Goal: Transaction & Acquisition: Purchase product/service

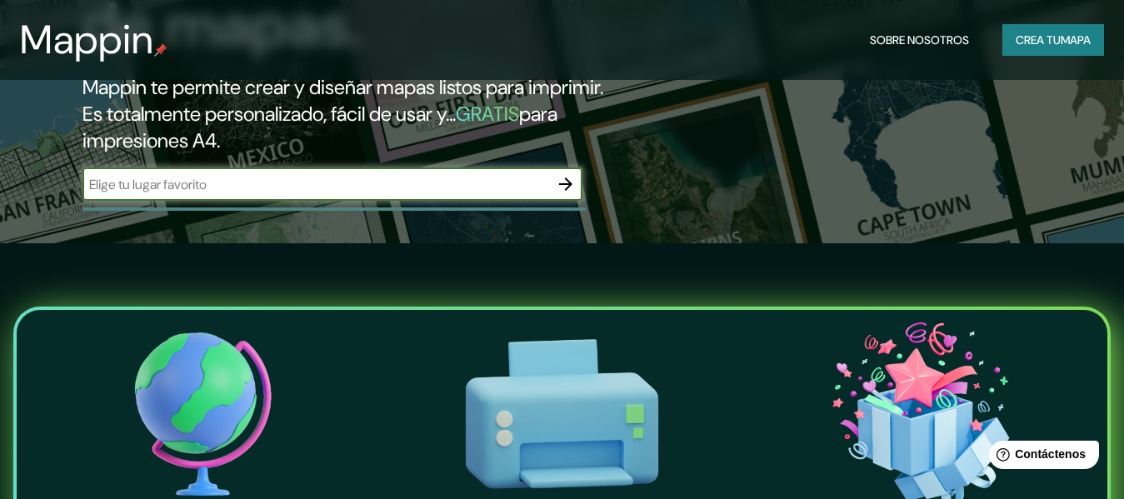
scroll to position [257, 0]
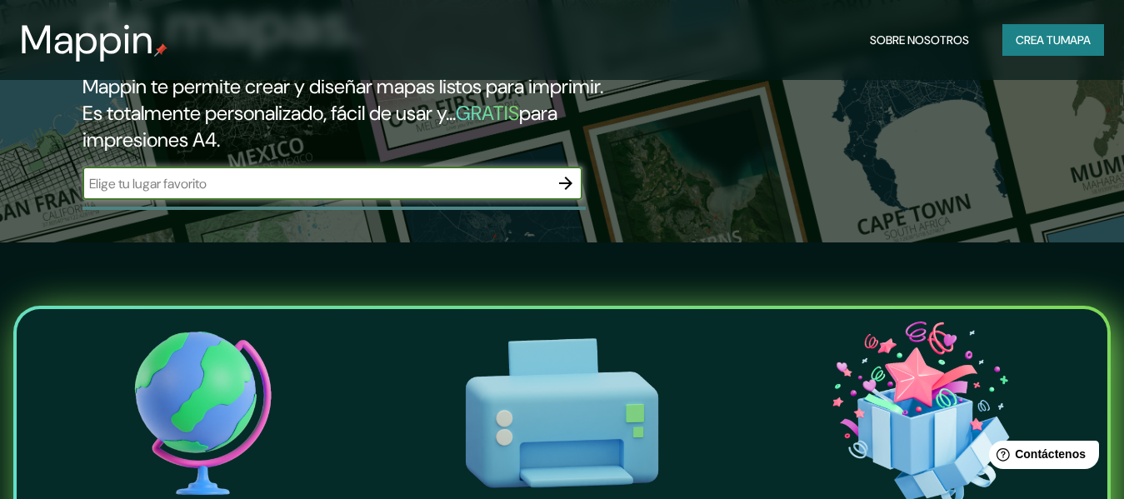
click at [405, 193] on input "text" at bounding box center [315, 183] width 467 height 19
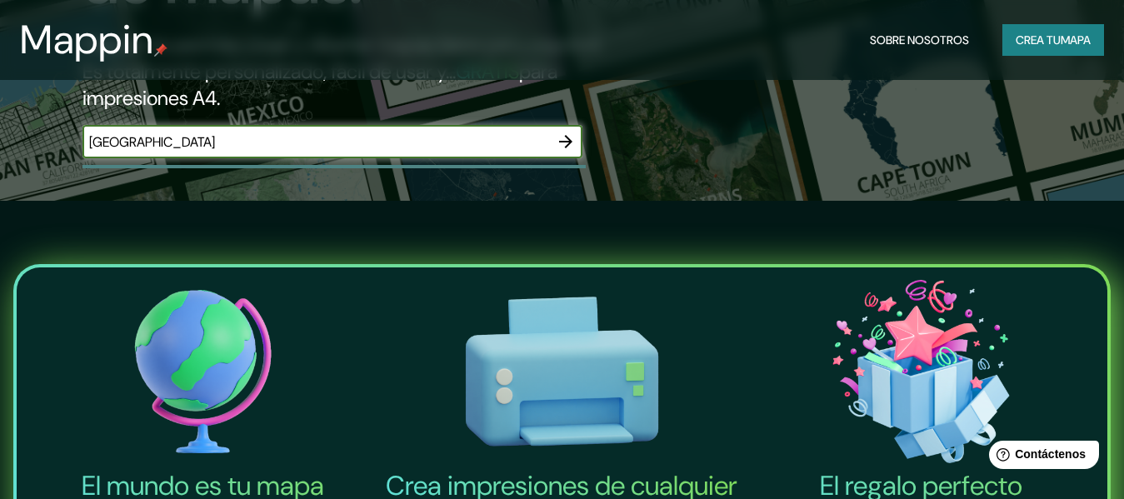
scroll to position [297, 0]
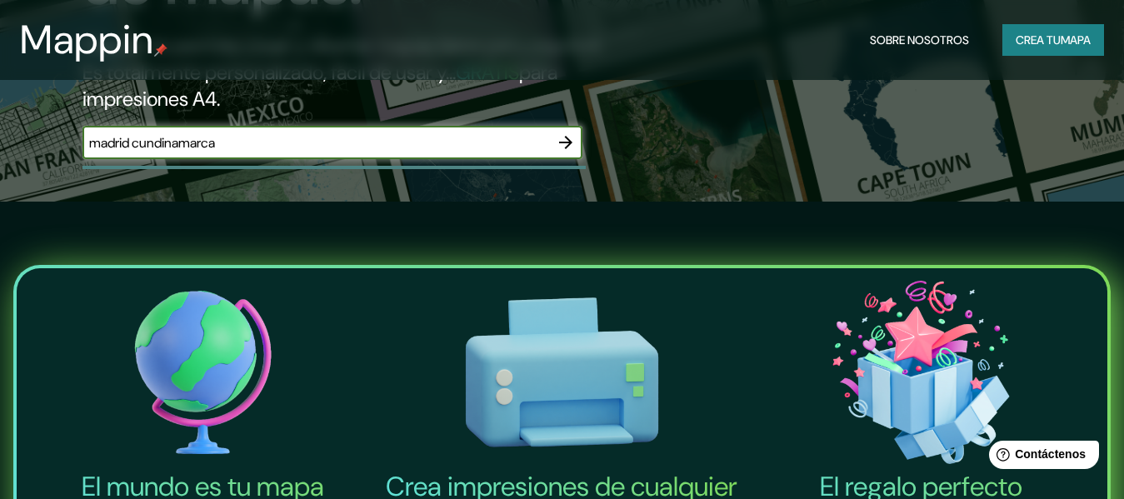
type input "madrid cundinamarca"
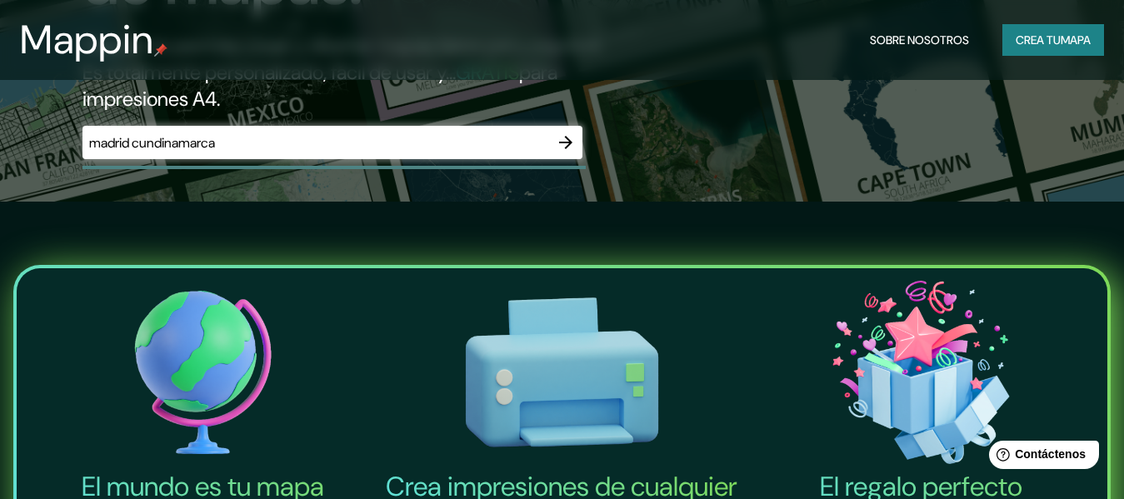
click at [566, 152] on icon "button" at bounding box center [566, 142] width 20 height 20
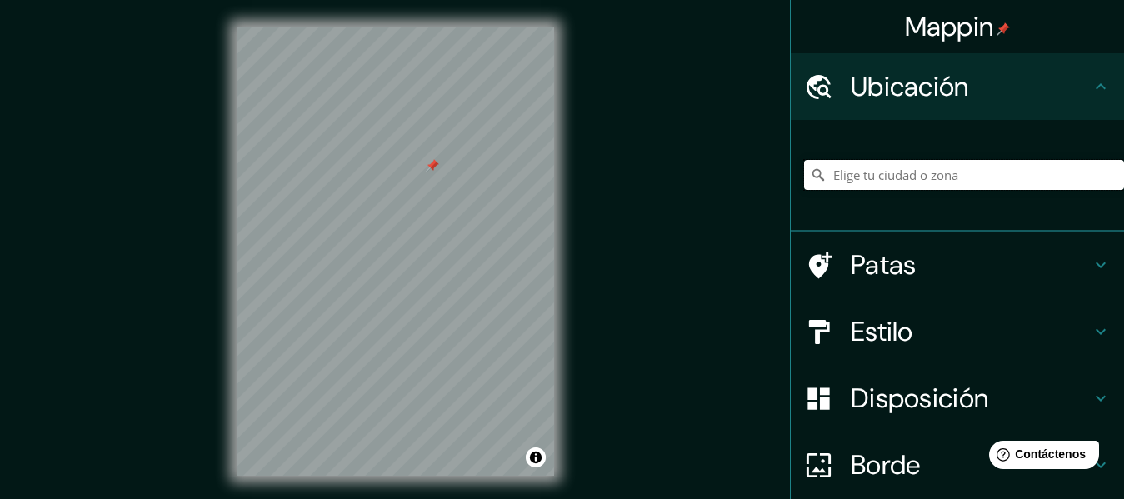
click at [966, 190] on input "Elige tu ciudad o zona" at bounding box center [964, 175] width 320 height 30
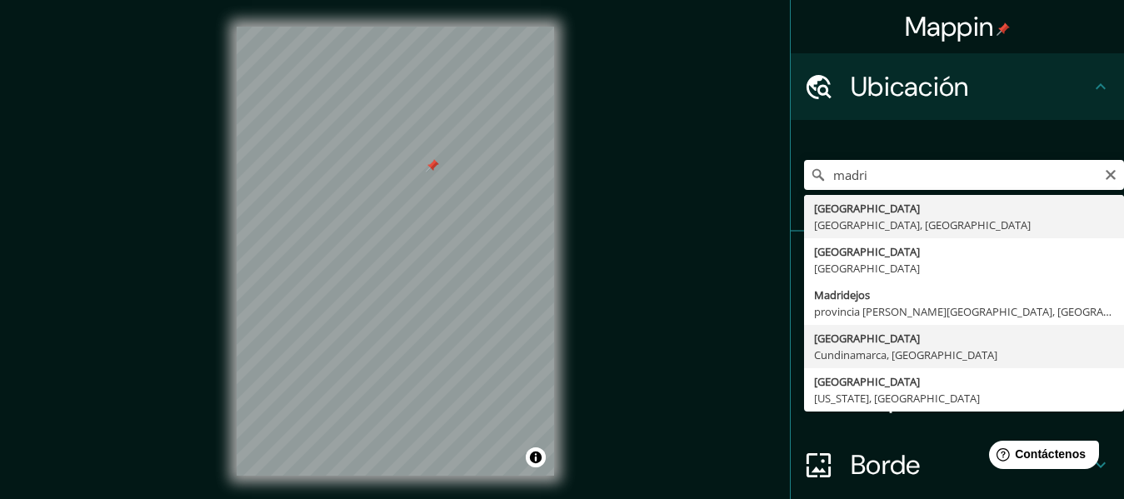
type input "[GEOGRAPHIC_DATA], [GEOGRAPHIC_DATA], [GEOGRAPHIC_DATA]"
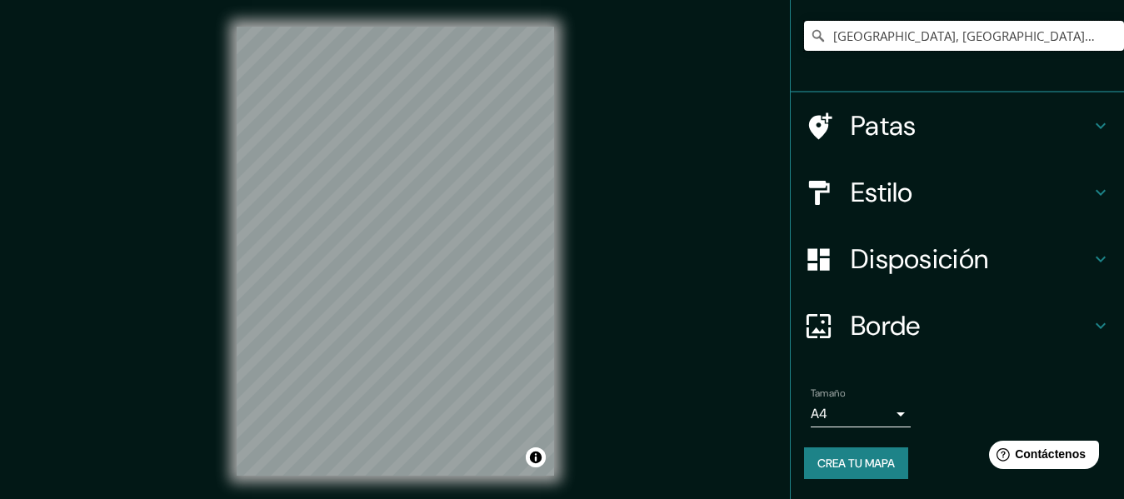
scroll to position [237, 0]
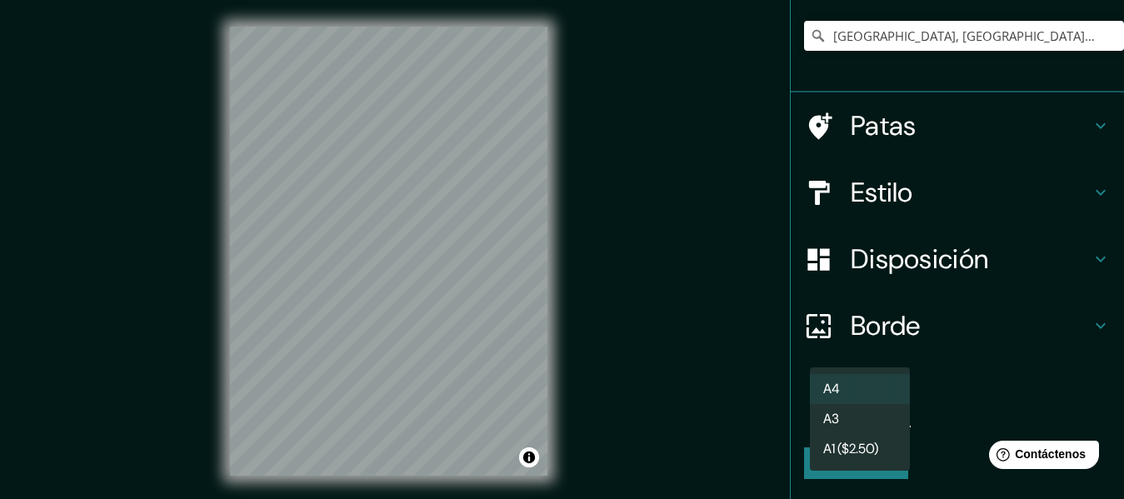
click at [882, 404] on body "Mappin Ubicación [GEOGRAPHIC_DATA], [GEOGRAPHIC_DATA], [GEOGRAPHIC_DATA] Patas …" at bounding box center [562, 249] width 1124 height 499
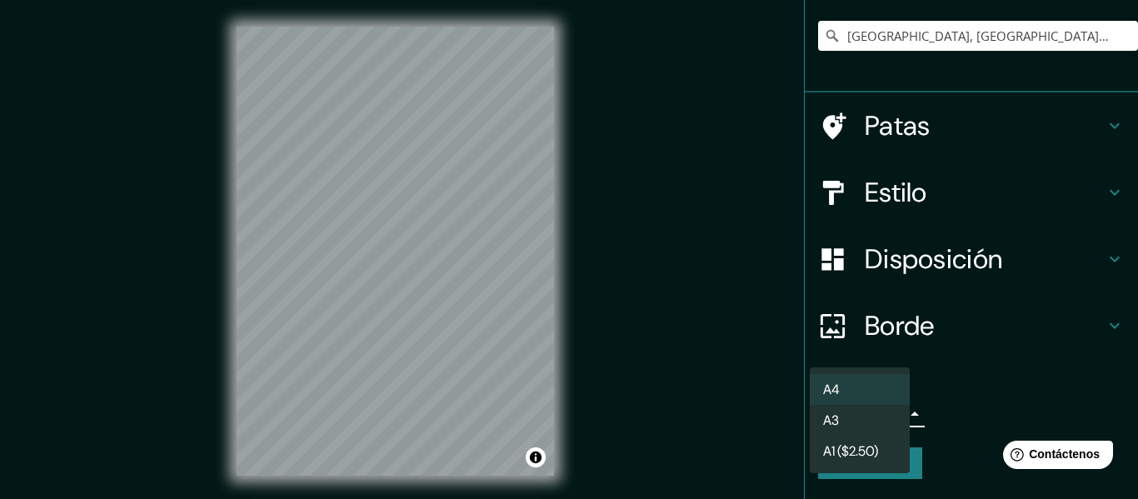
click at [873, 424] on li "A3" at bounding box center [860, 420] width 100 height 31
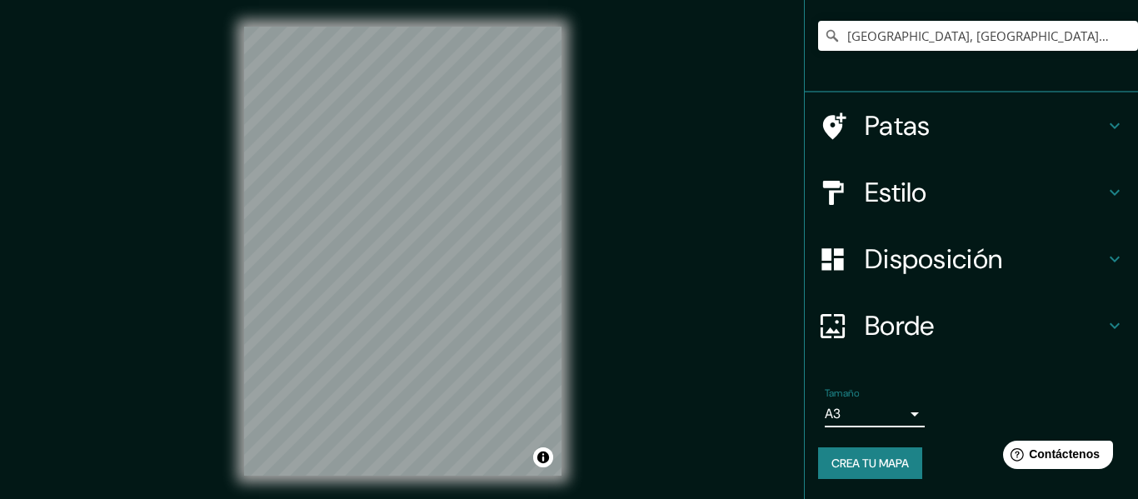
click at [879, 411] on body "Mappin Ubicación [GEOGRAPHIC_DATA], [GEOGRAPHIC_DATA], [GEOGRAPHIC_DATA] Patas …" at bounding box center [569, 249] width 1138 height 499
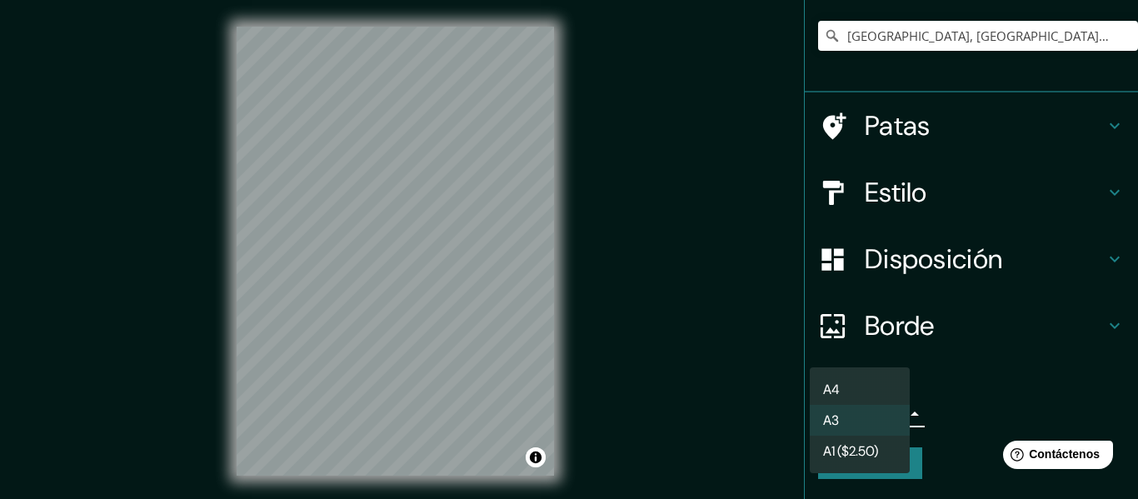
click at [851, 393] on li "A4" at bounding box center [860, 389] width 100 height 31
type input "single"
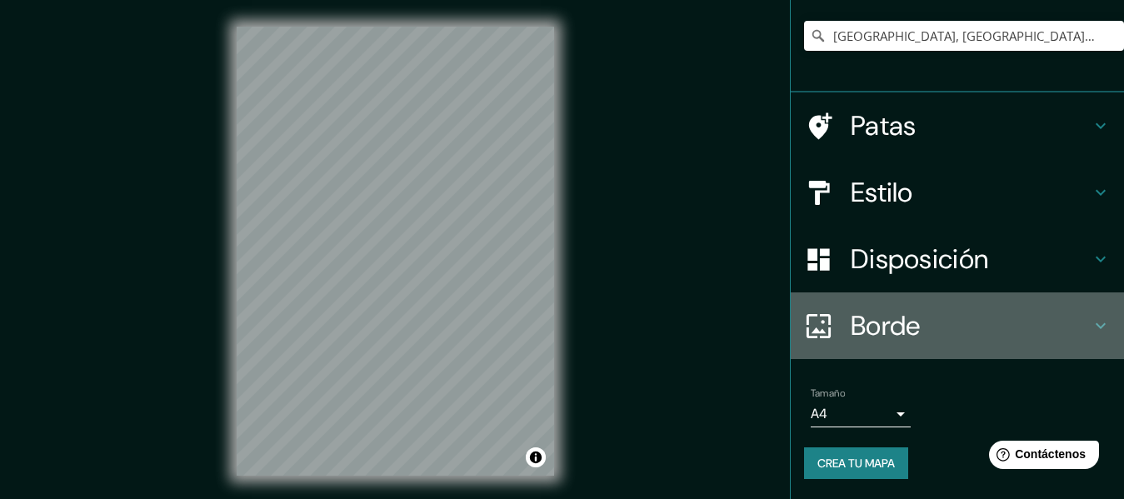
click at [1091, 316] on icon at bounding box center [1101, 326] width 20 height 20
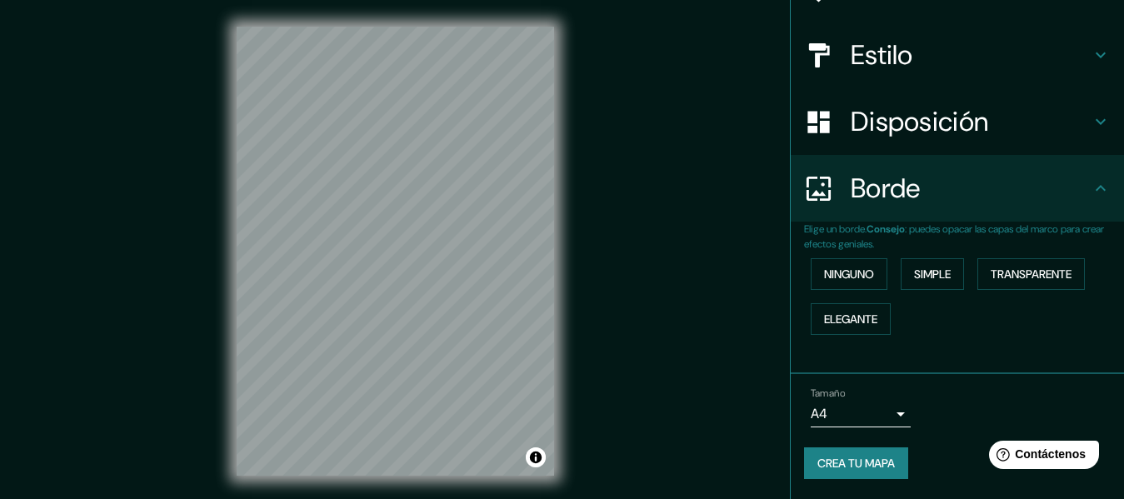
scroll to position [211, 0]
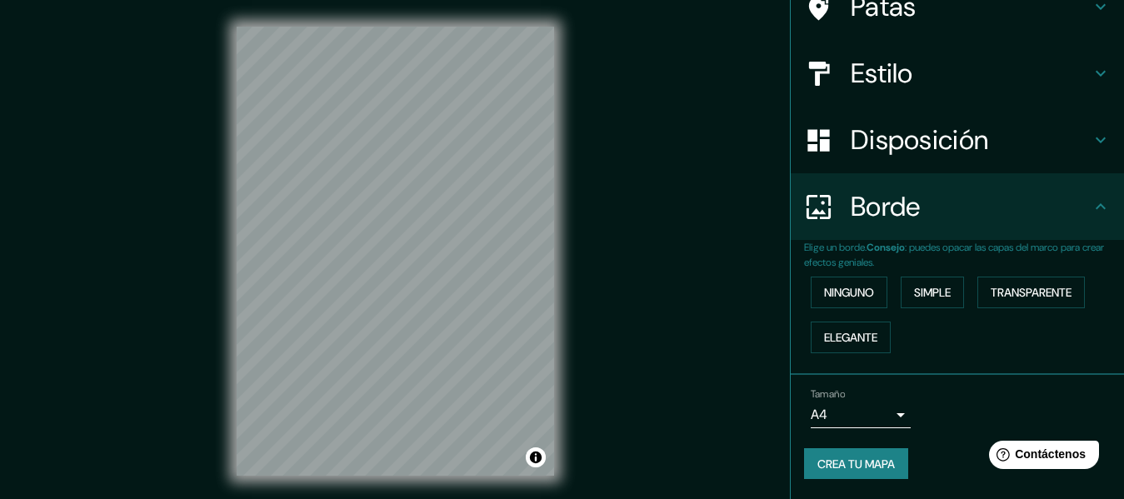
drag, startPoint x: 967, startPoint y: 367, endPoint x: 1002, endPoint y: 320, distance: 59.0
click at [1002, 320] on div "Ninguno Simple Transparente Elegante" at bounding box center [964, 315] width 320 height 90
click at [877, 345] on font "Elegante" at bounding box center [850, 337] width 53 height 15
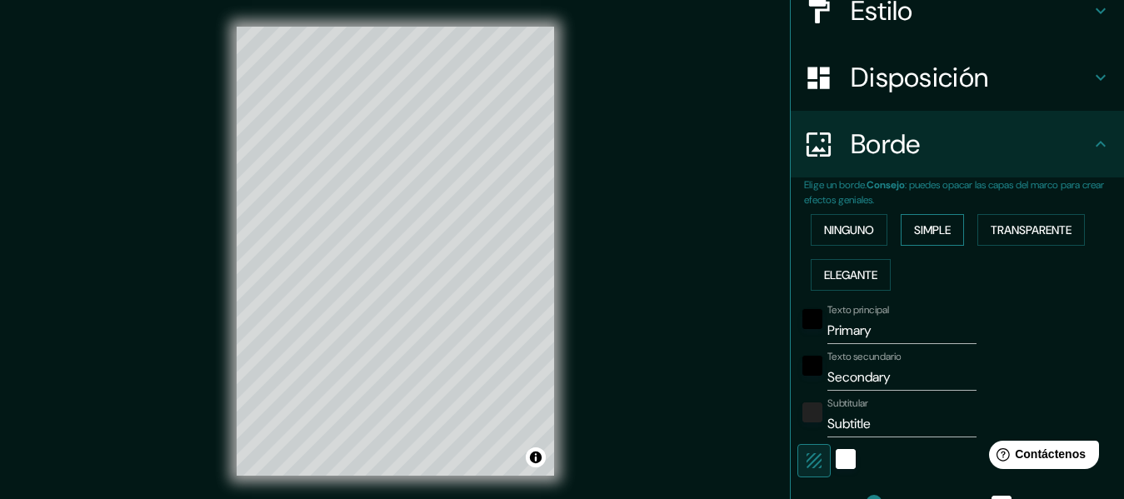
click at [924, 237] on font "Simple" at bounding box center [932, 229] width 37 height 15
click at [872, 237] on font "Ninguno" at bounding box center [849, 229] width 50 height 15
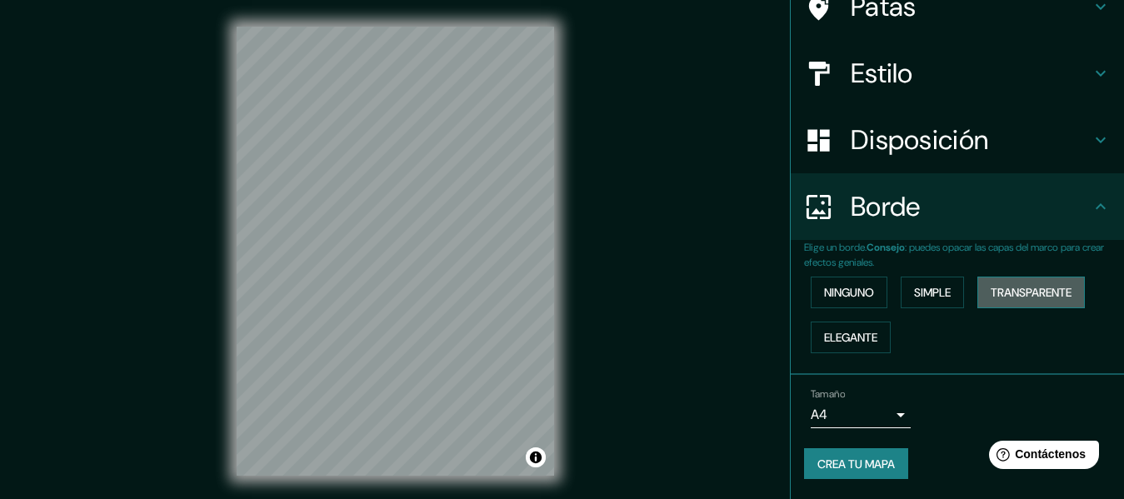
click at [991, 300] on font "Transparente" at bounding box center [1031, 292] width 81 height 15
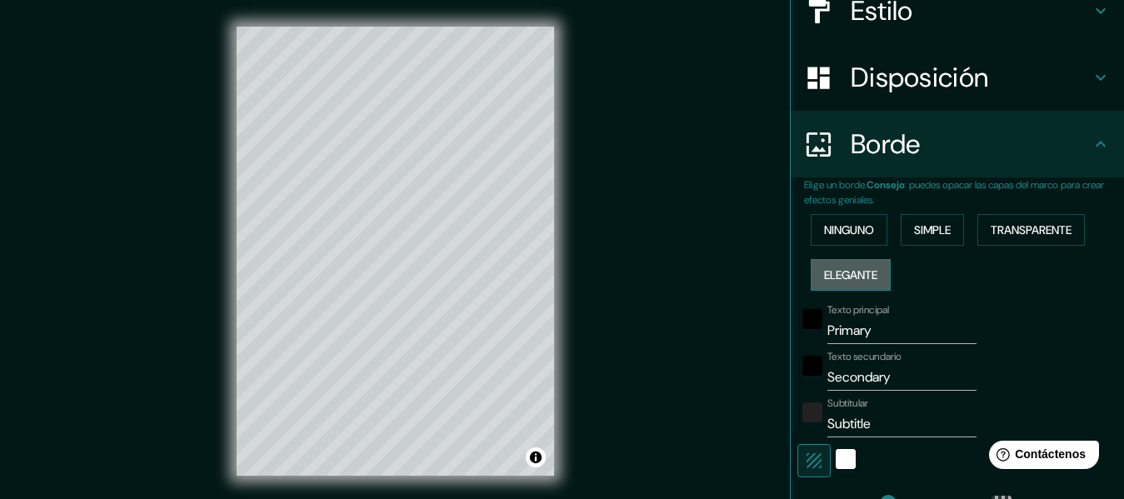
click at [877, 282] on font "Elegante" at bounding box center [850, 274] width 53 height 15
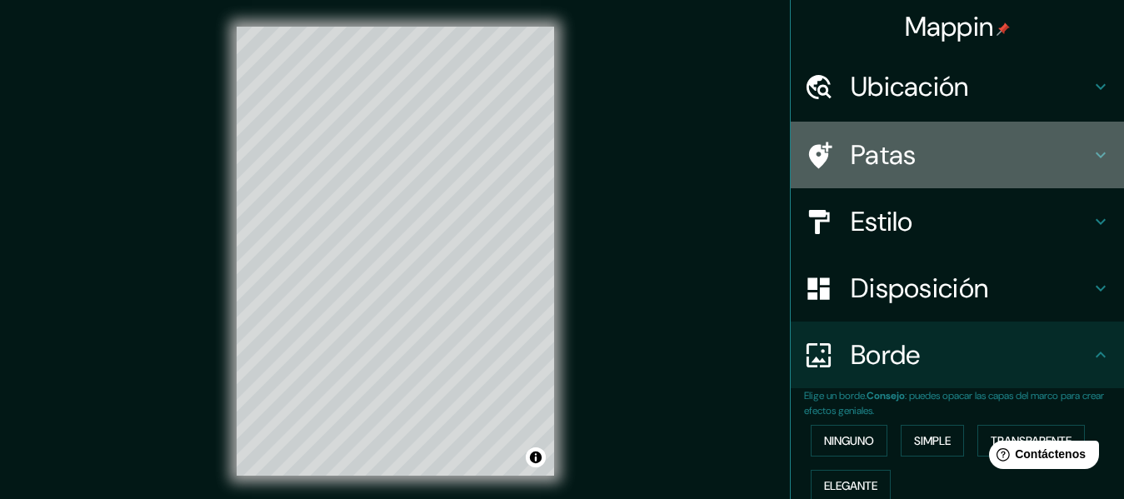
click at [1091, 165] on icon at bounding box center [1101, 155] width 20 height 20
type input "152"
type input "30"
type input "15"
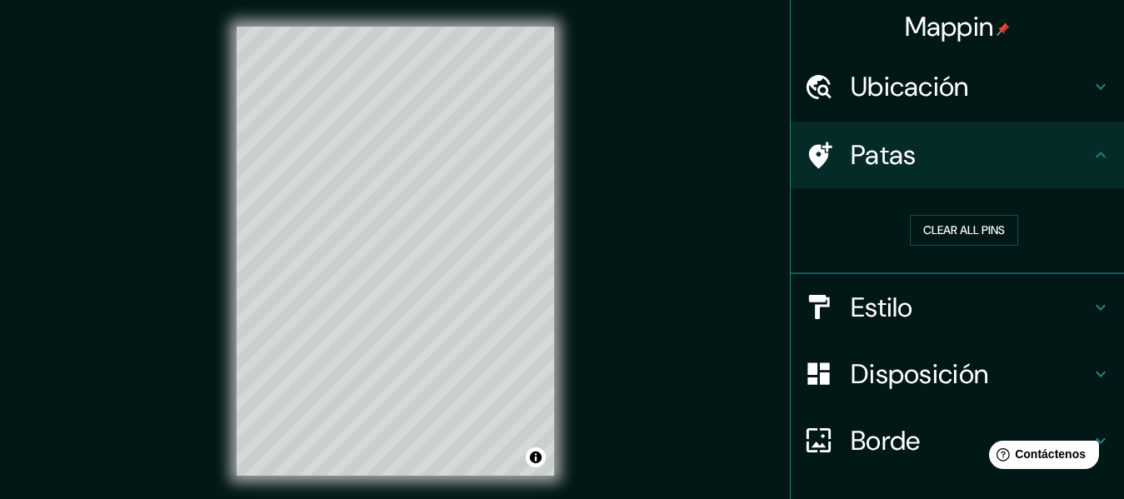
click at [1090, 159] on div "Patas" at bounding box center [957, 155] width 333 height 67
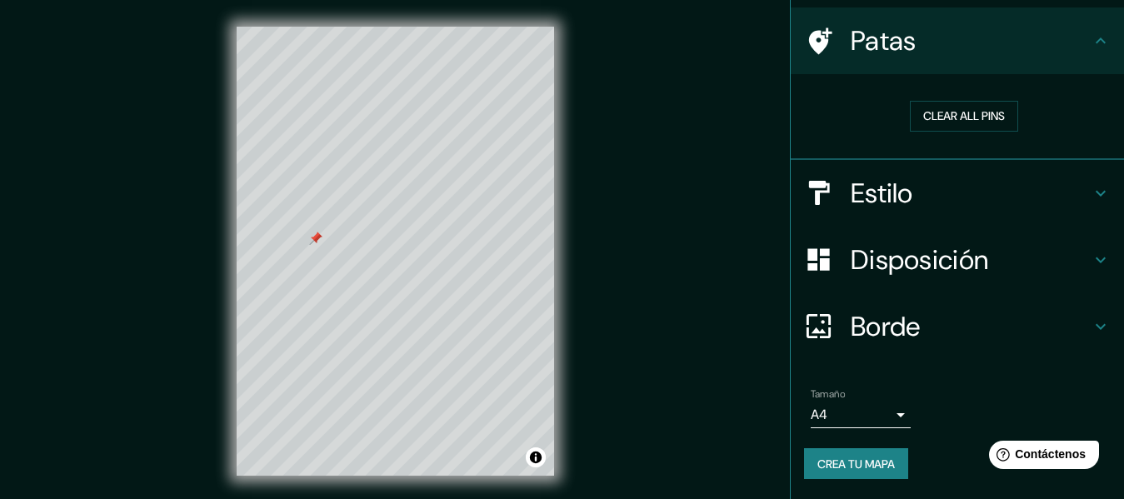
scroll to position [203, 0]
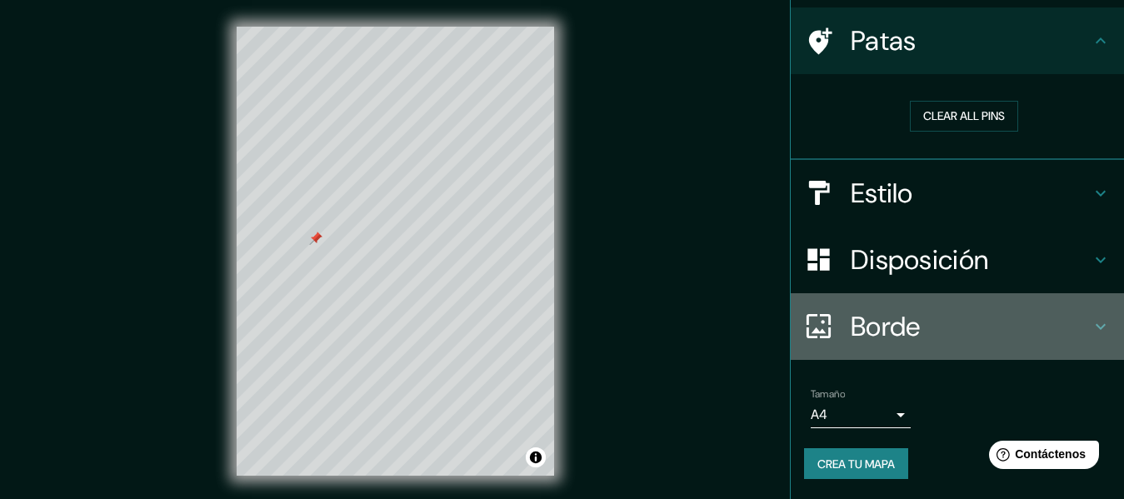
click at [1091, 317] on icon at bounding box center [1101, 327] width 20 height 20
type input "152"
type input "30"
type input "15"
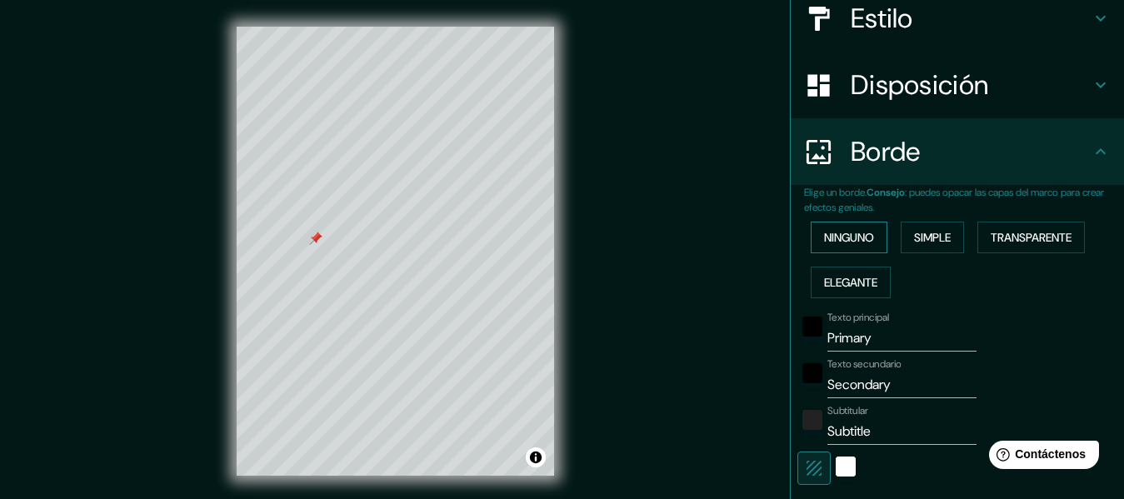
click at [851, 245] on font "Ninguno" at bounding box center [849, 237] width 50 height 15
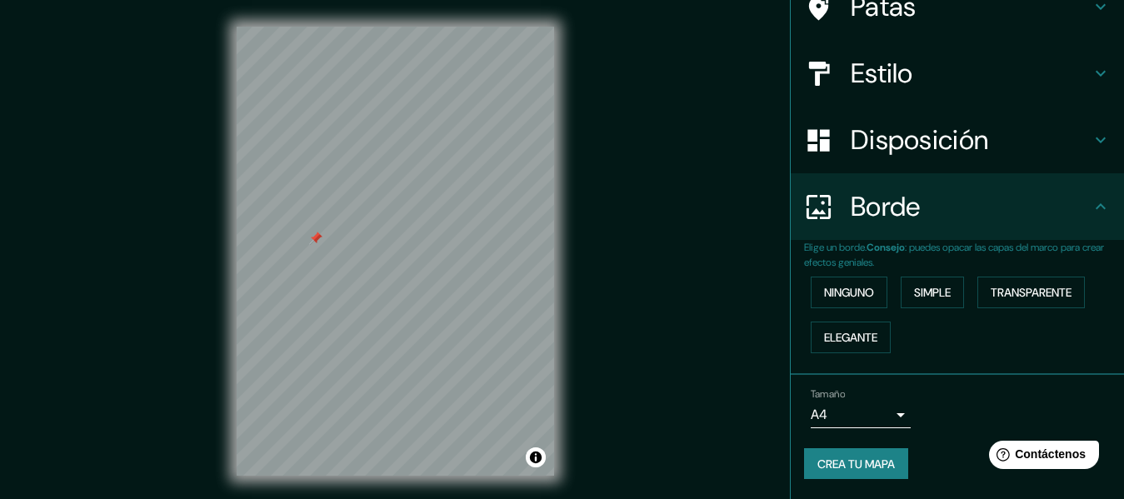
click at [1091, 217] on icon at bounding box center [1101, 207] width 20 height 20
click at [230, 372] on div "© Mapbox © OpenStreetMap Improve this map" at bounding box center [395, 251] width 371 height 502
click at [790, 12] on div "Mappin Ubicación [GEOGRAPHIC_DATA], [GEOGRAPHIC_DATA], [GEOGRAPHIC_DATA] Patas …" at bounding box center [562, 264] width 1124 height 529
click at [454, 335] on div at bounding box center [459, 328] width 13 height 13
click at [456, 333] on div at bounding box center [460, 326] width 13 height 13
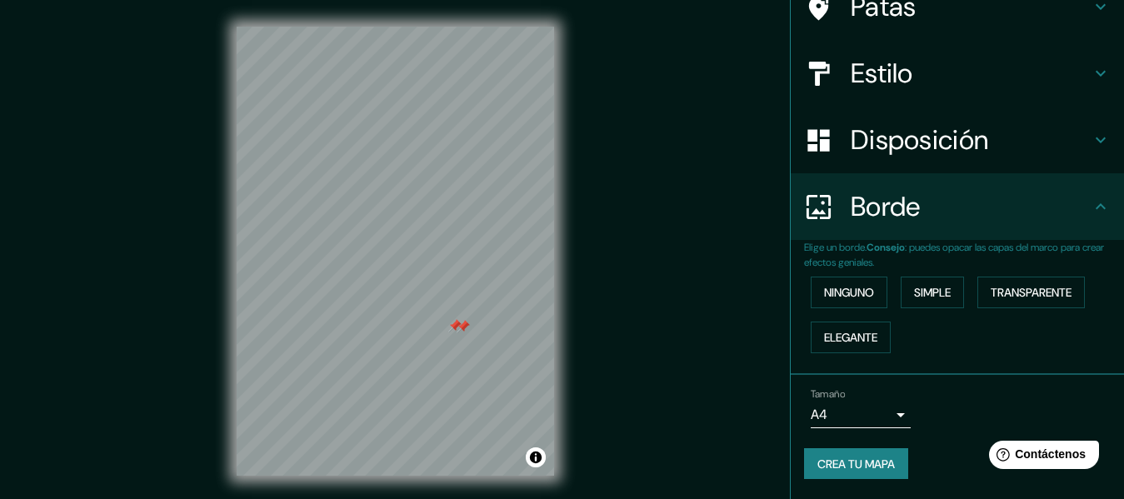
click at [450, 332] on div at bounding box center [454, 325] width 13 height 13
click at [462, 333] on div at bounding box center [463, 326] width 13 height 13
click at [197, 191] on div "Mappin Ubicación [GEOGRAPHIC_DATA], [GEOGRAPHIC_DATA], [GEOGRAPHIC_DATA] Patas …" at bounding box center [562, 264] width 1124 height 529
click at [613, 364] on div "Mappin Ubicación [GEOGRAPHIC_DATA], [GEOGRAPHIC_DATA], [GEOGRAPHIC_DATA] Patas …" at bounding box center [562, 264] width 1124 height 529
click at [548, 471] on div at bounding box center [551, 463] width 13 height 13
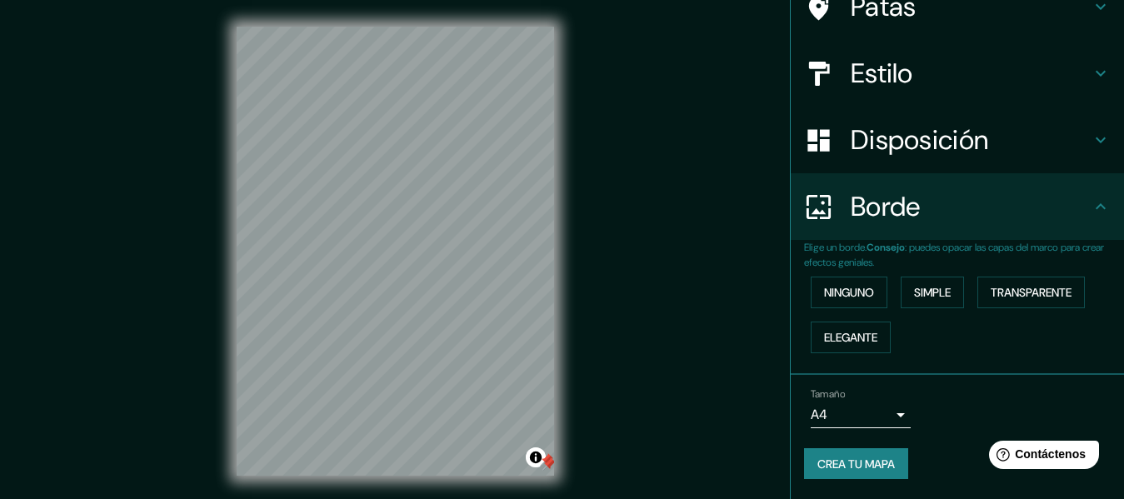
click at [547, 469] on div at bounding box center [548, 463] width 13 height 13
click at [547, 466] on div at bounding box center [546, 459] width 13 height 13
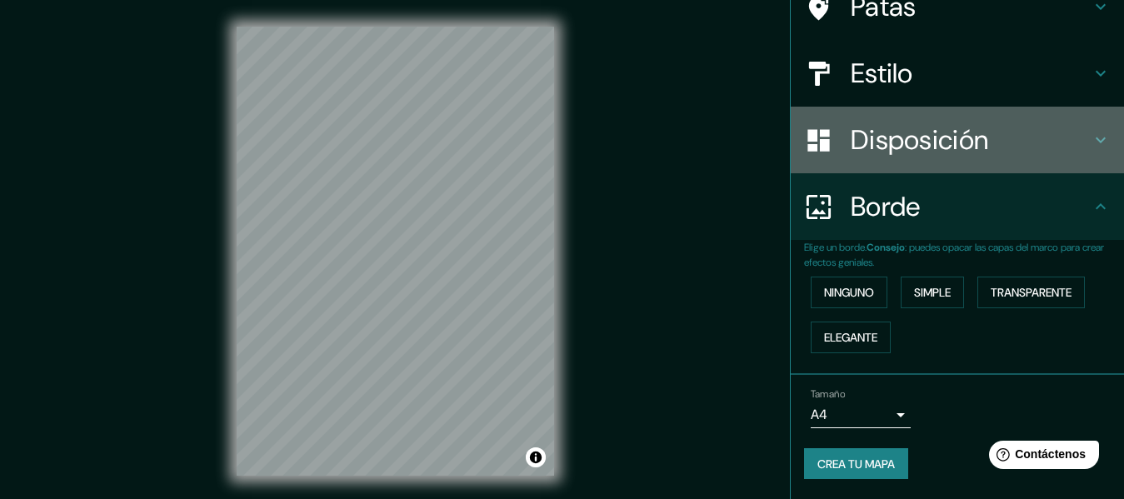
click at [1091, 136] on icon at bounding box center [1101, 140] width 20 height 20
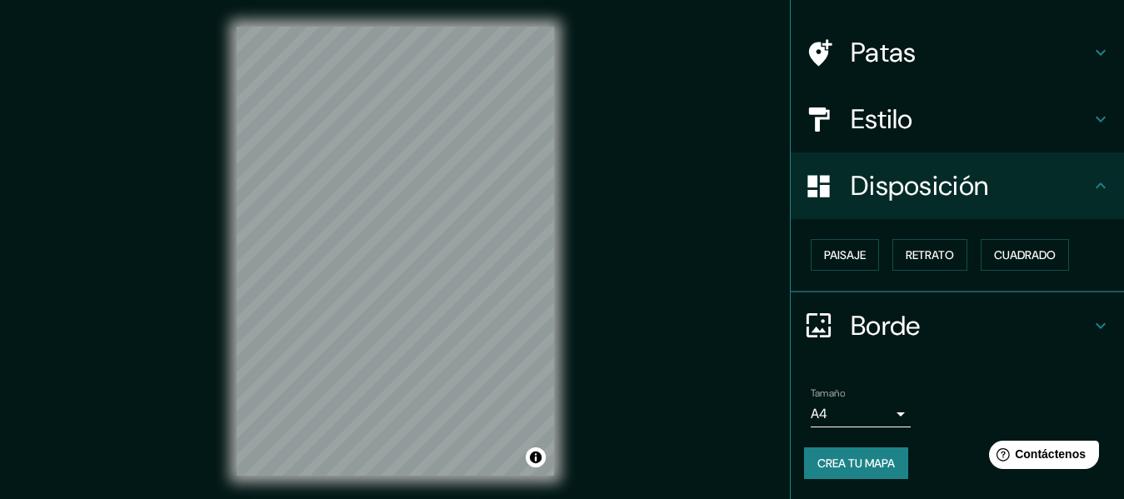
scroll to position [192, 0]
click at [1033, 247] on font "Cuadrado" at bounding box center [1025, 254] width 62 height 15
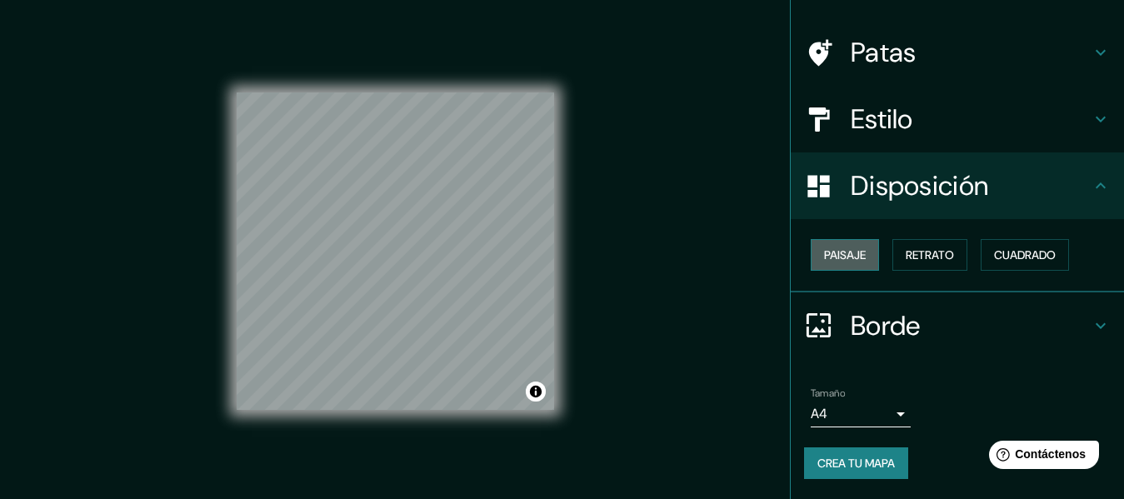
click at [848, 247] on font "Paisaje" at bounding box center [845, 254] width 42 height 15
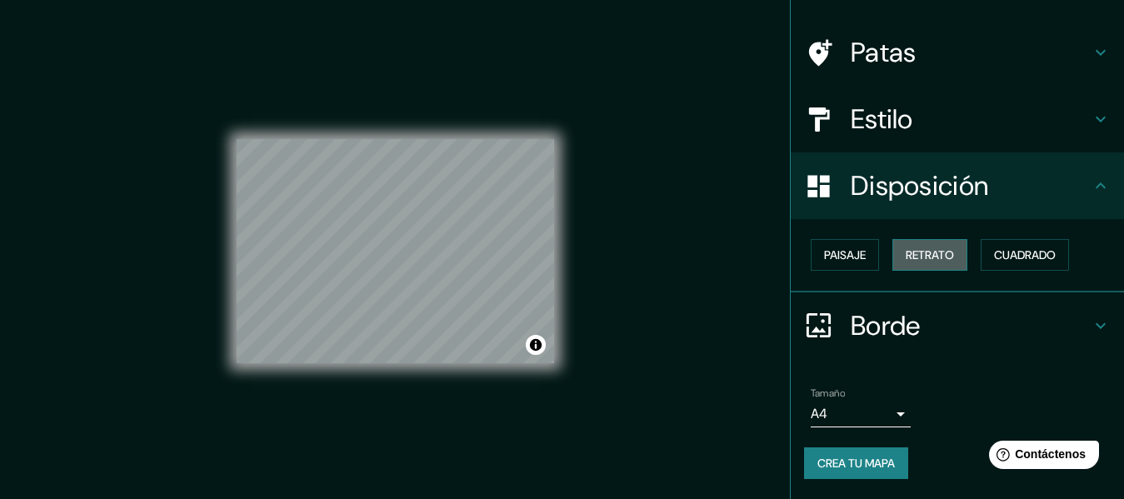
click at [937, 247] on font "Retrato" at bounding box center [930, 254] width 48 height 15
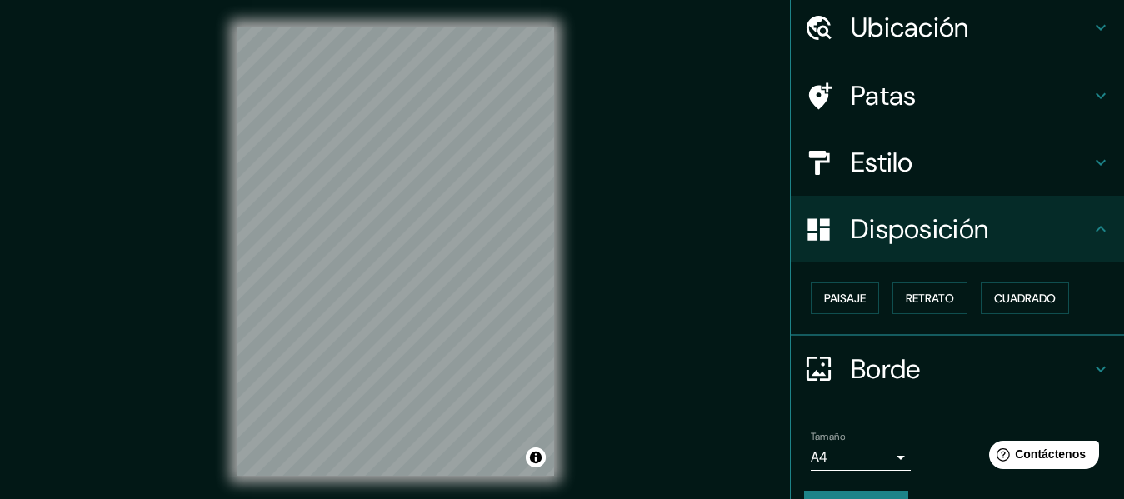
scroll to position [16, 0]
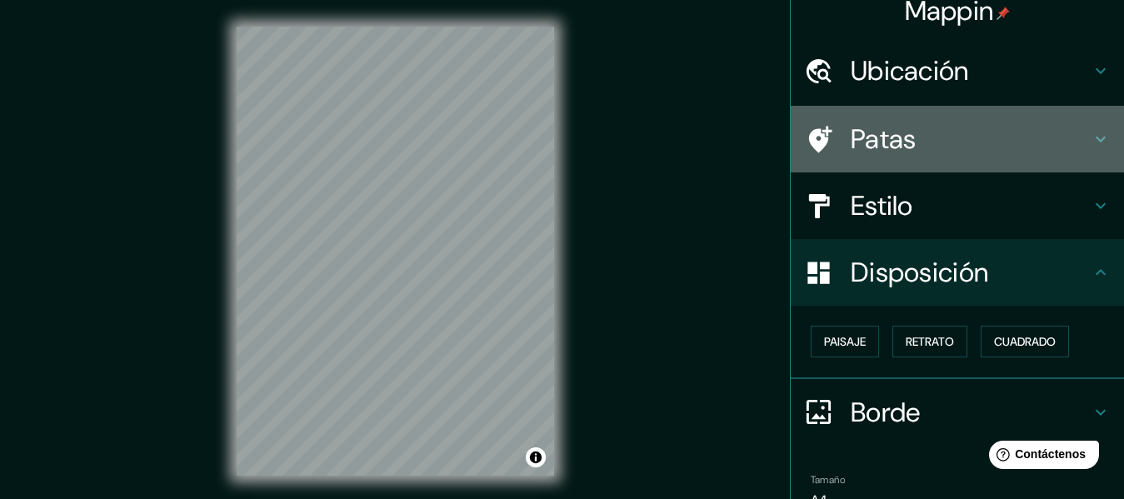
click at [1091, 149] on icon at bounding box center [1101, 139] width 20 height 20
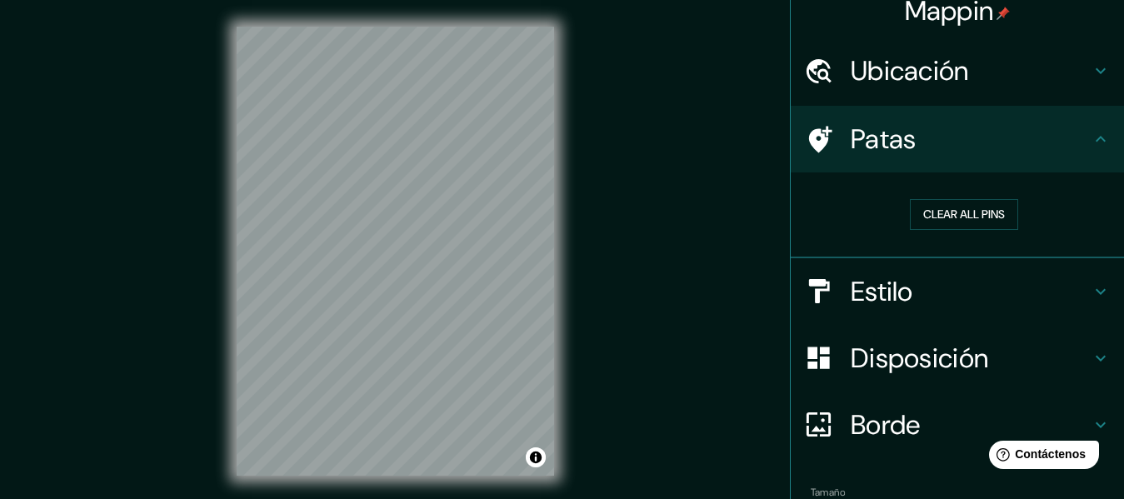
drag, startPoint x: 987, startPoint y: 254, endPoint x: 715, endPoint y: 304, distance: 276.2
click at [715, 304] on div "Mappin Ubicación [GEOGRAPHIC_DATA], [GEOGRAPHIC_DATA], [GEOGRAPHIC_DATA] Patas …" at bounding box center [562, 264] width 1124 height 529
click at [910, 230] on button "Clear all pins" at bounding box center [964, 214] width 108 height 31
click at [1091, 149] on icon at bounding box center [1101, 139] width 20 height 20
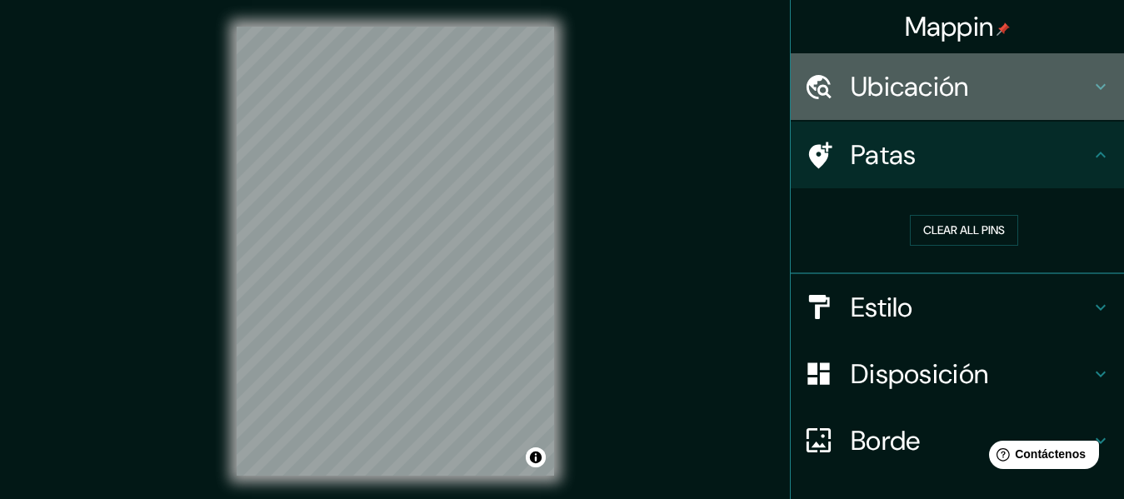
click at [1091, 97] on icon at bounding box center [1101, 87] width 20 height 20
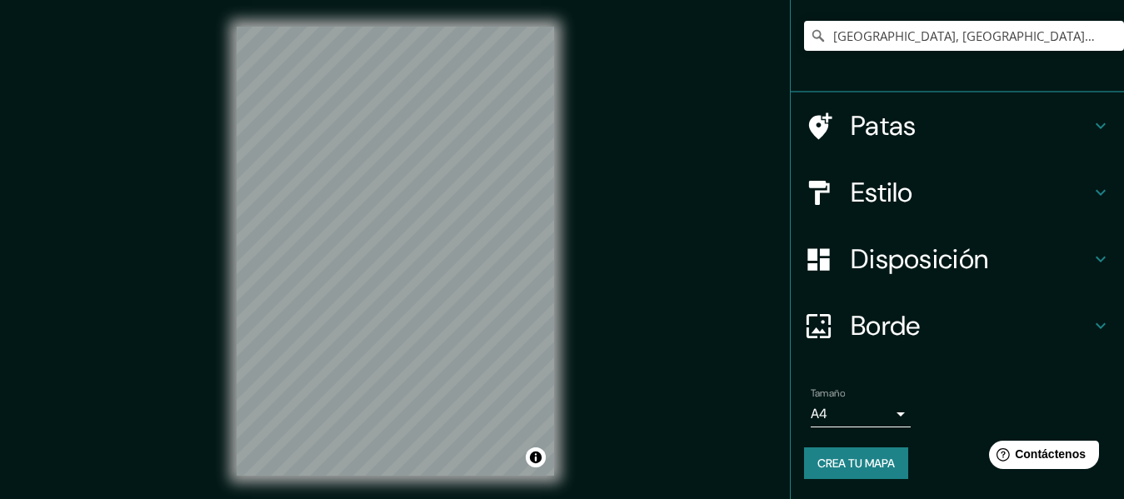
scroll to position [237, 0]
click at [881, 397] on body "Mappin Ubicación [GEOGRAPHIC_DATA], [GEOGRAPHIC_DATA], [GEOGRAPHIC_DATA] Patas …" at bounding box center [562, 249] width 1124 height 499
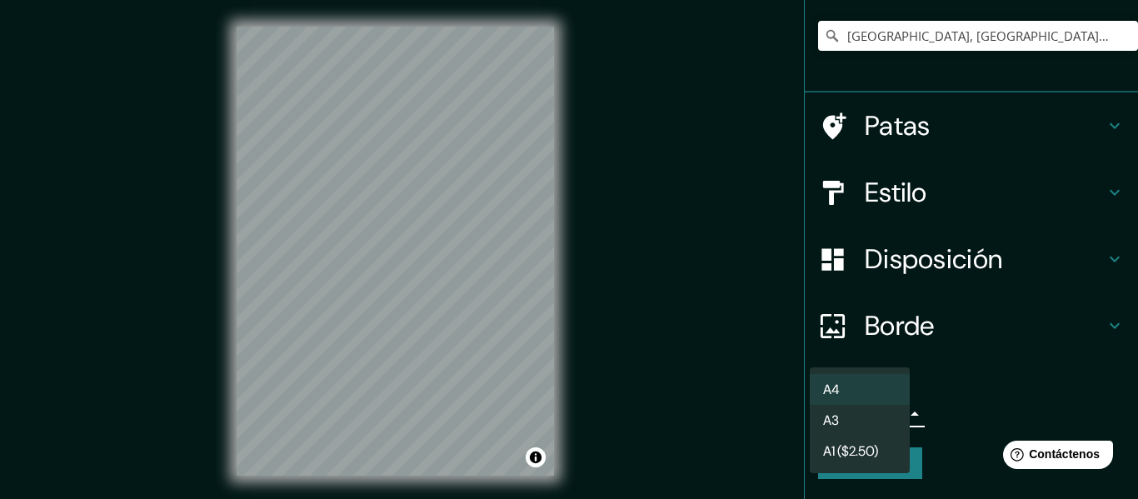
click at [857, 411] on li "A3" at bounding box center [860, 420] width 100 height 31
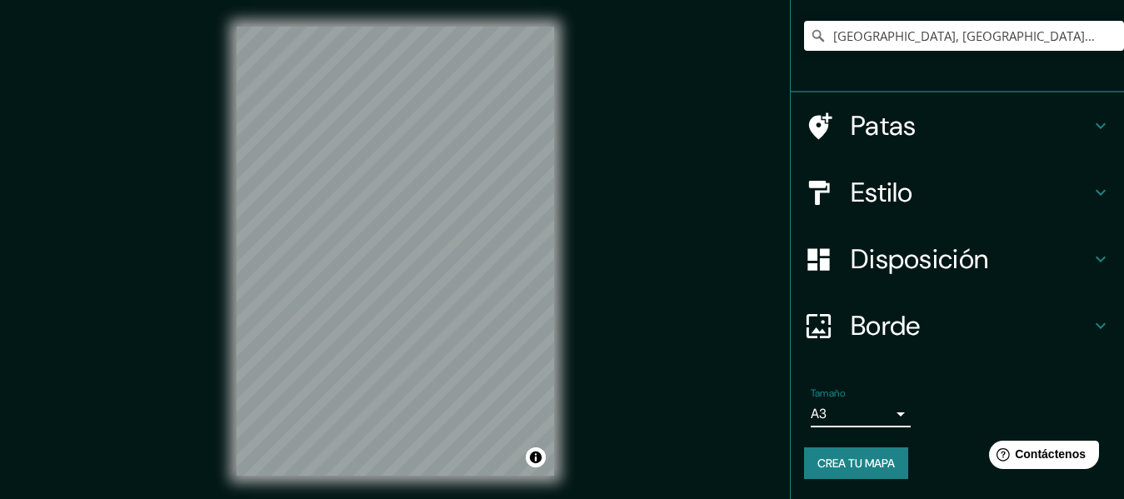
click at [885, 402] on body "Mappin Ubicación [GEOGRAPHIC_DATA], [GEOGRAPHIC_DATA], [GEOGRAPHIC_DATA] Patas …" at bounding box center [562, 249] width 1124 height 499
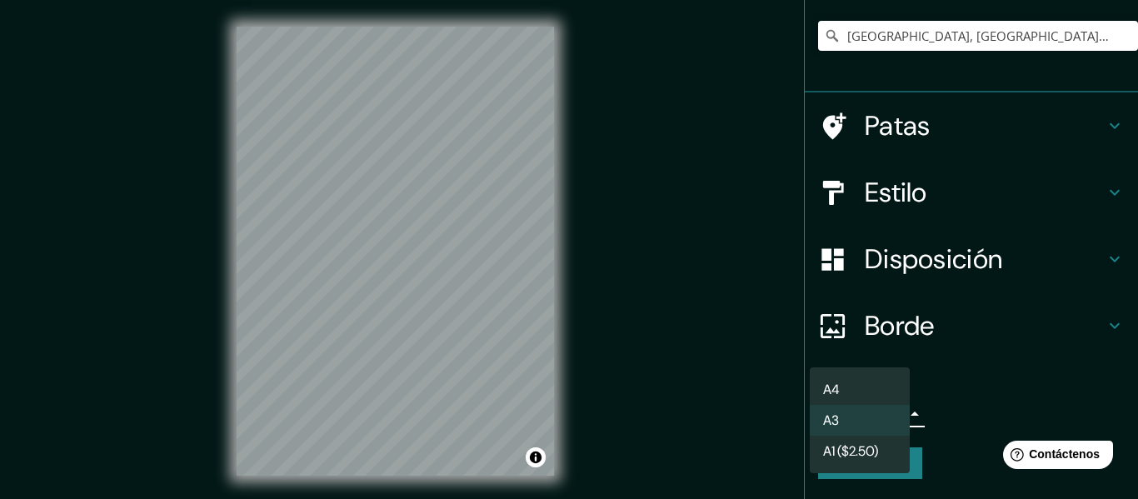
click at [832, 382] on font "A4" at bounding box center [831, 389] width 17 height 21
type input "single"
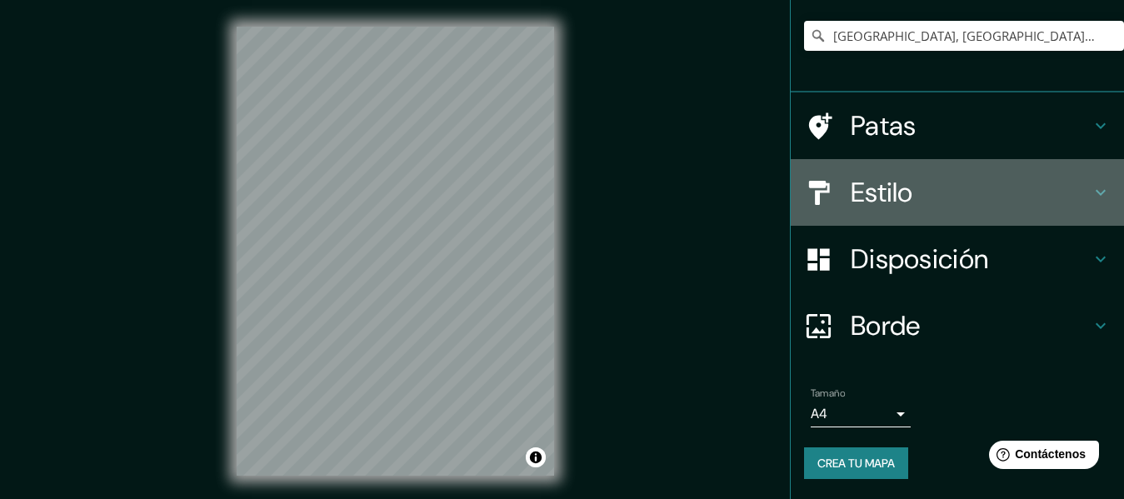
click at [1076, 164] on div "Estilo" at bounding box center [957, 192] width 333 height 67
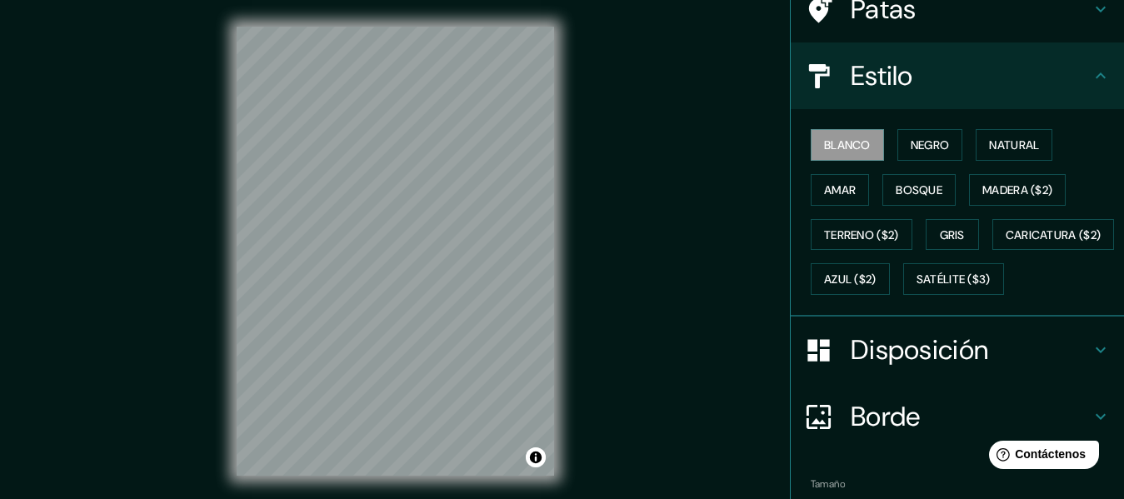
scroll to position [141, 0]
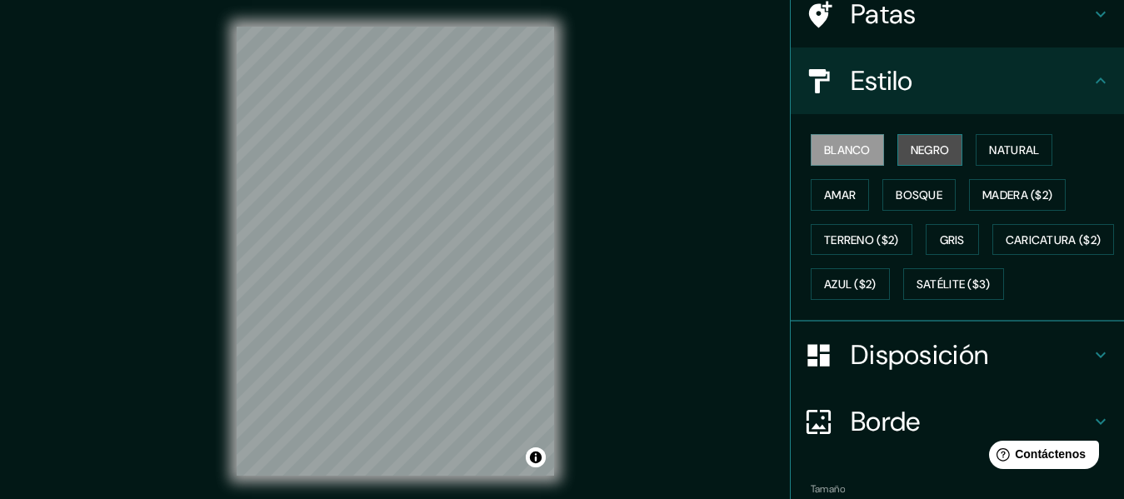
click at [937, 157] on font "Negro" at bounding box center [930, 149] width 39 height 15
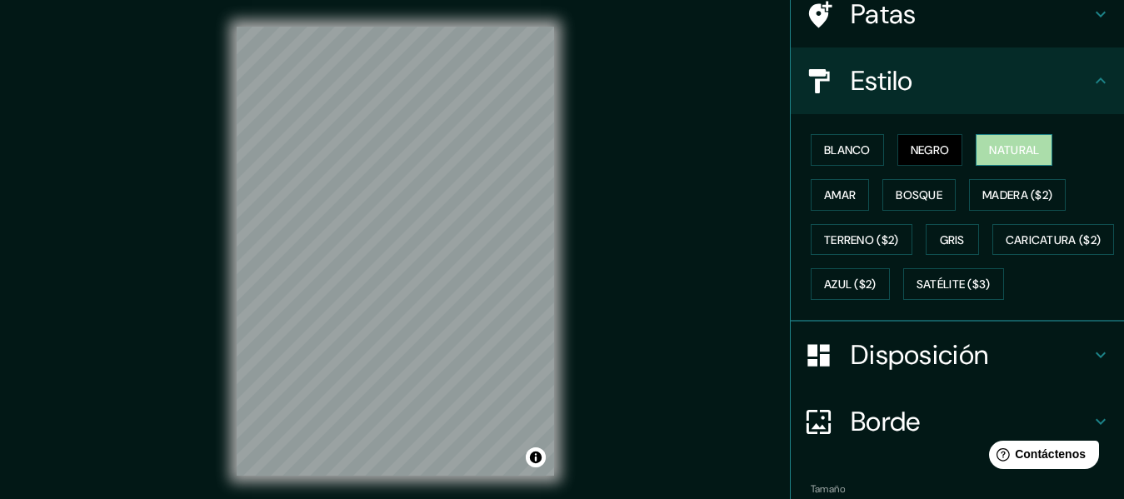
click at [1020, 157] on font "Natural" at bounding box center [1014, 149] width 50 height 15
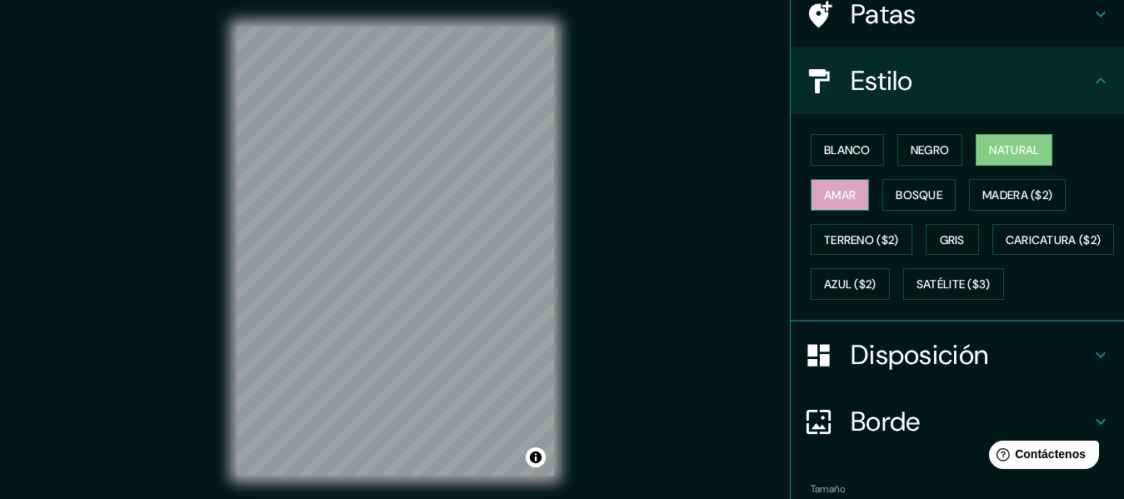
click at [824, 202] on font "Amar" at bounding box center [840, 194] width 32 height 15
click at [909, 202] on font "Bosque" at bounding box center [919, 194] width 47 height 15
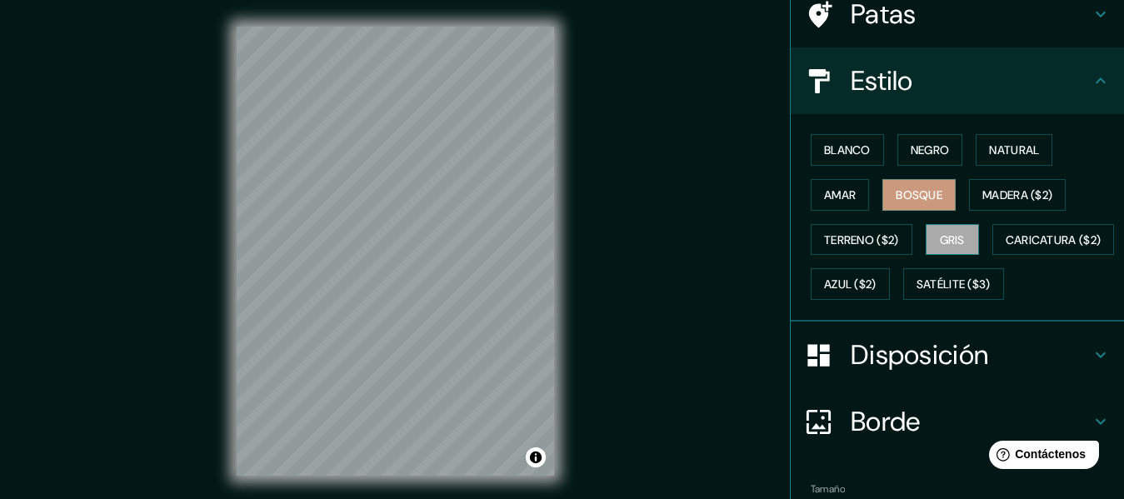
click at [938, 256] on button "Gris" at bounding box center [952, 240] width 53 height 32
click at [917, 292] on font "Satélite ($3)" at bounding box center [954, 284] width 74 height 15
click at [909, 206] on font "Bosque" at bounding box center [919, 195] width 47 height 22
click at [825, 161] on font "Blanco" at bounding box center [847, 150] width 47 height 22
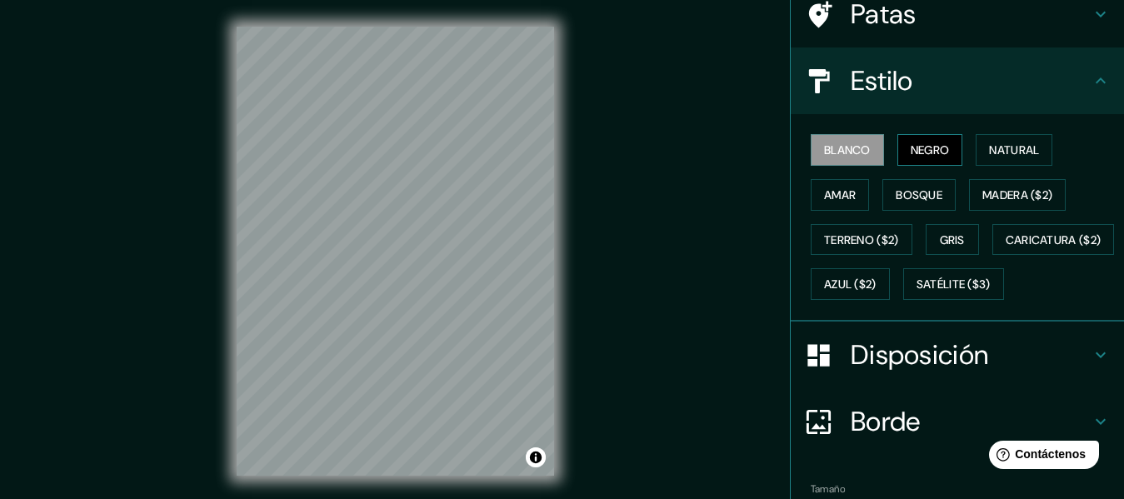
click at [933, 157] on font "Negro" at bounding box center [930, 149] width 39 height 15
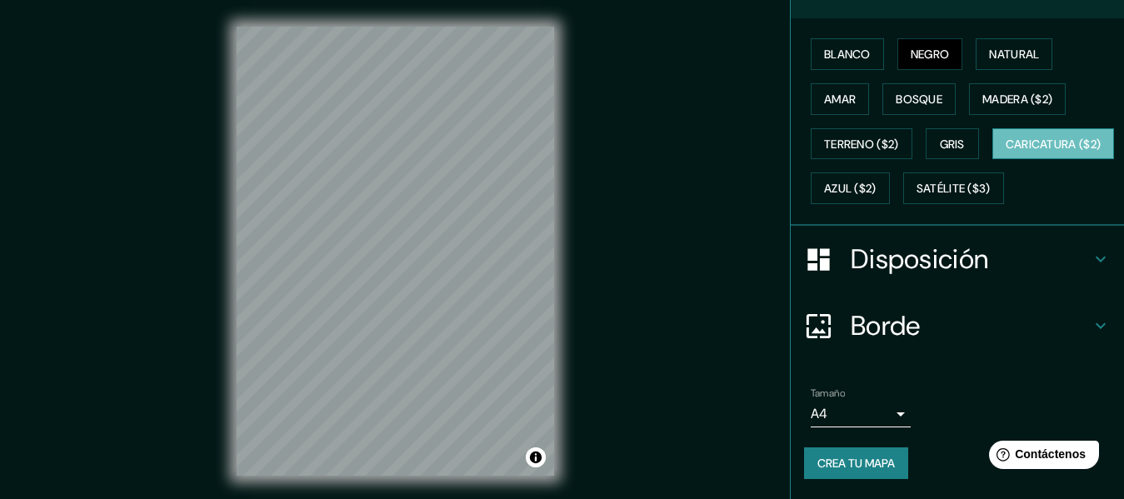
scroll to position [278, 0]
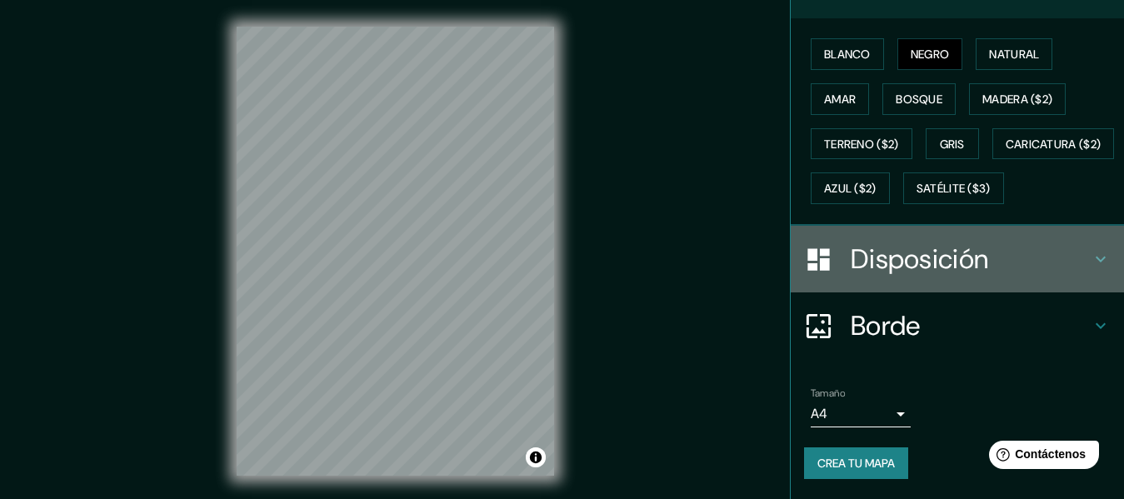
click at [1091, 269] on icon at bounding box center [1101, 259] width 20 height 20
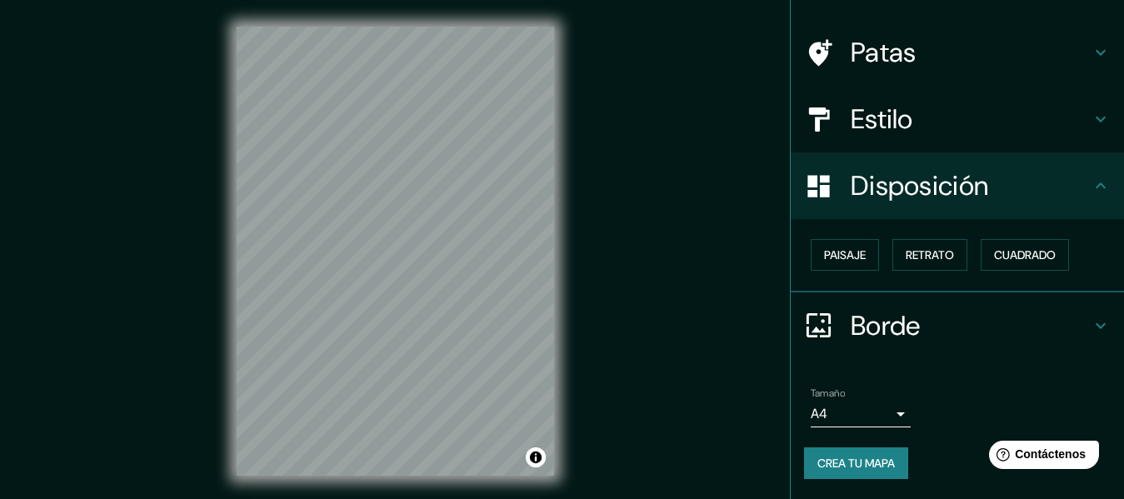
scroll to position [192, 0]
click at [847, 247] on font "Paisaje" at bounding box center [845, 254] width 42 height 15
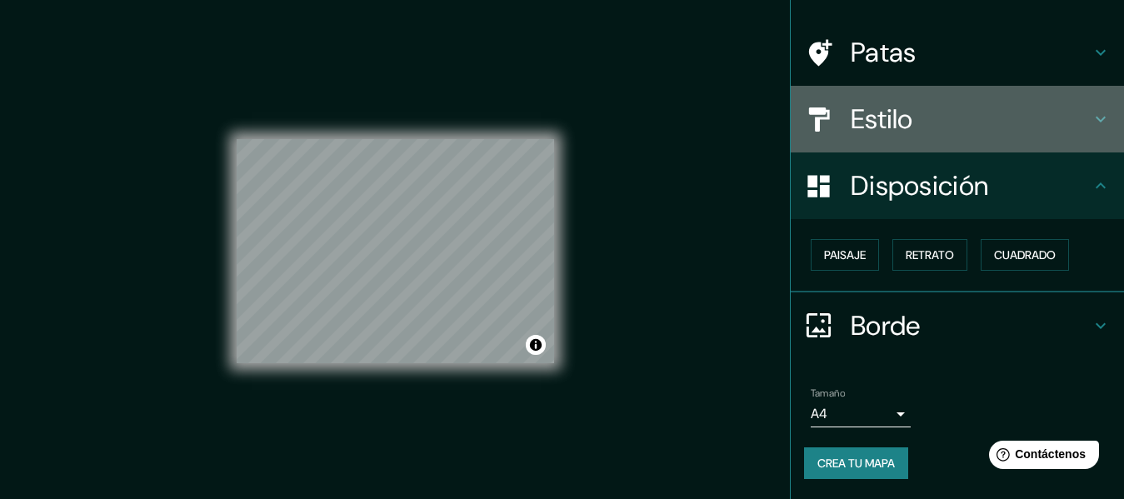
click at [1066, 102] on h4 "Estilo" at bounding box center [971, 118] width 240 height 33
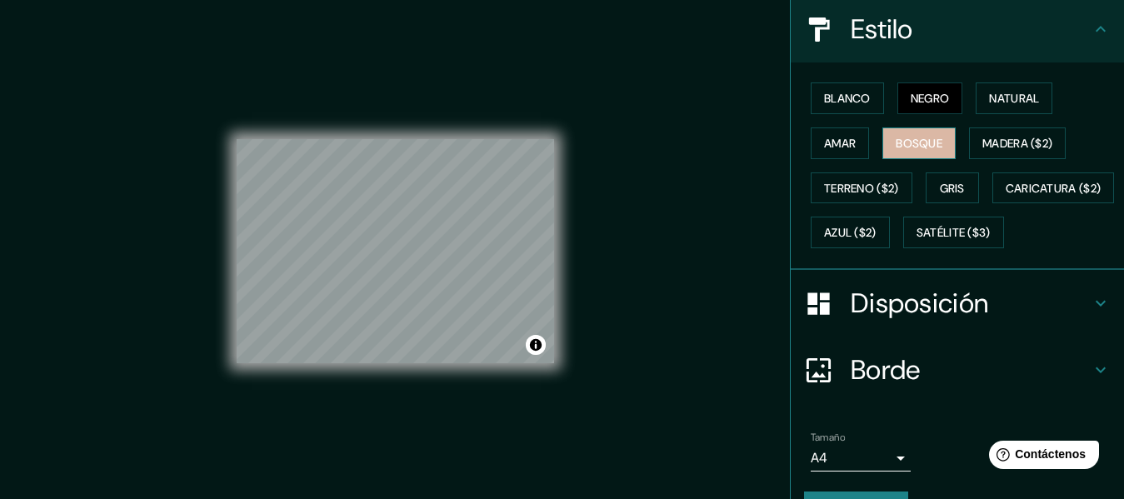
click at [927, 151] on font "Bosque" at bounding box center [919, 143] width 47 height 15
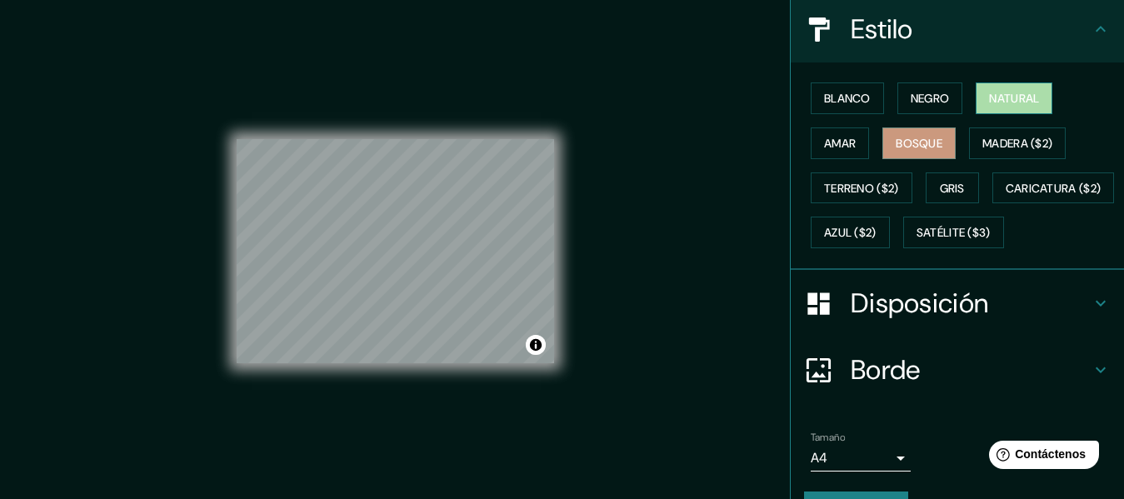
click at [997, 114] on button "Natural" at bounding box center [1014, 98] width 77 height 32
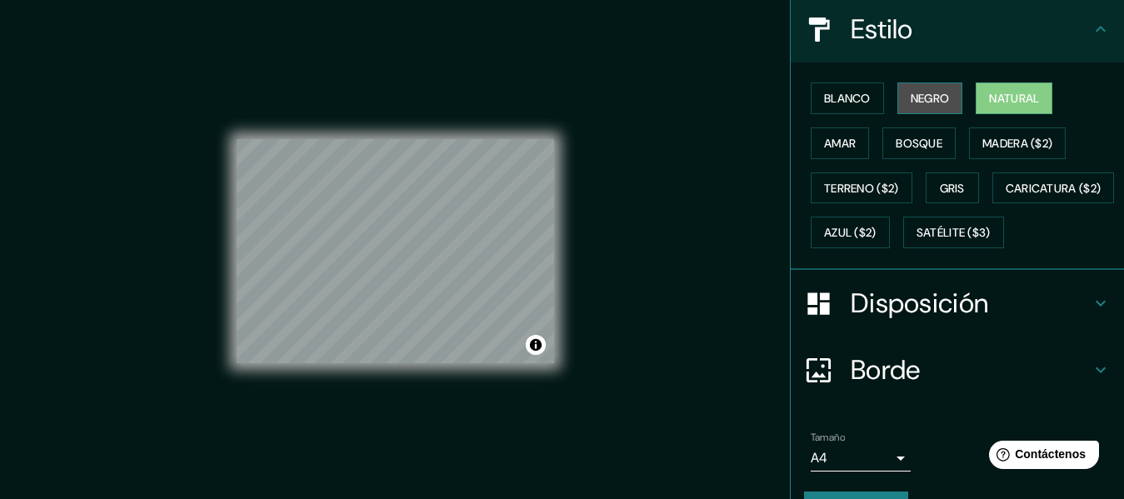
click at [912, 106] on font "Negro" at bounding box center [930, 98] width 39 height 15
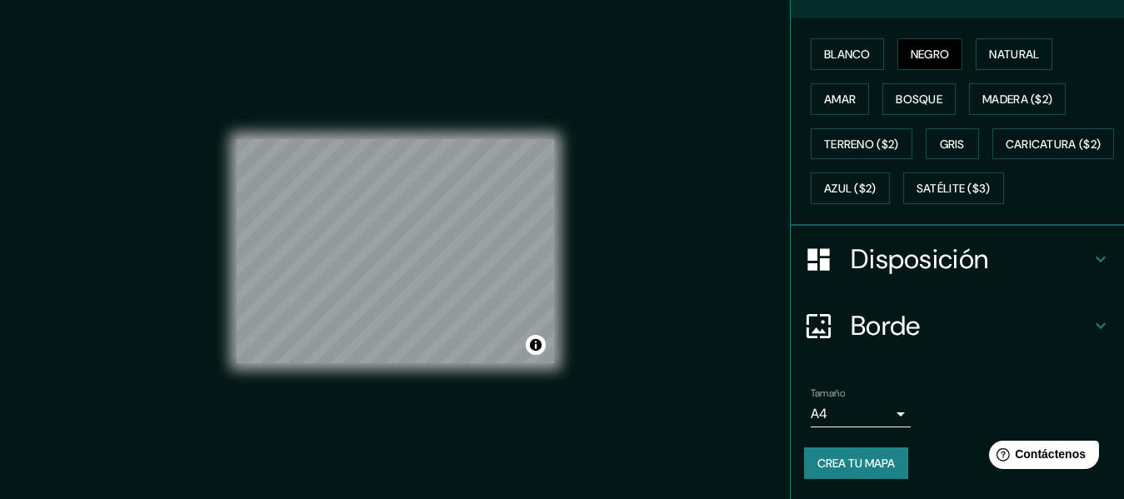
scroll to position [327, 0]
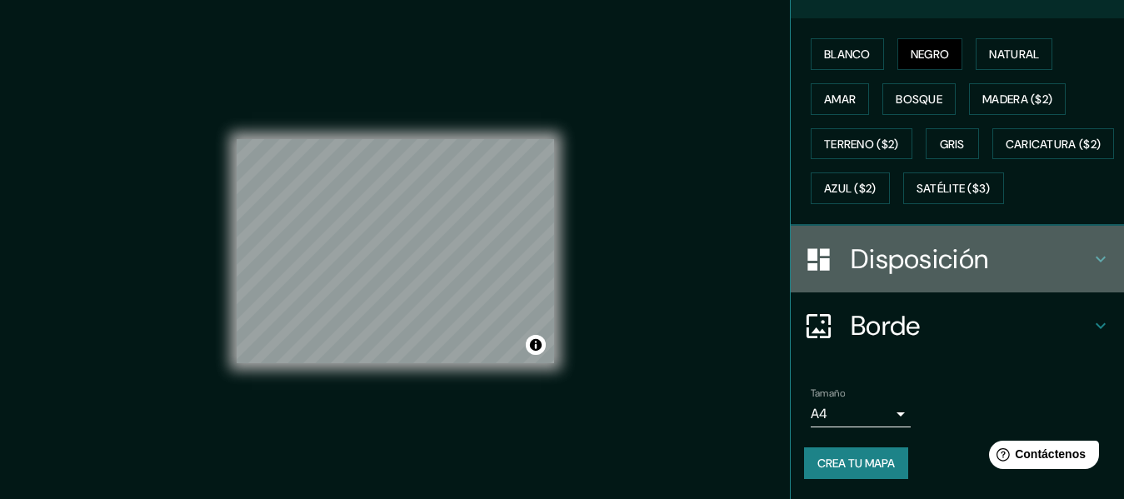
click at [1060, 276] on h4 "Disposición" at bounding box center [971, 258] width 240 height 33
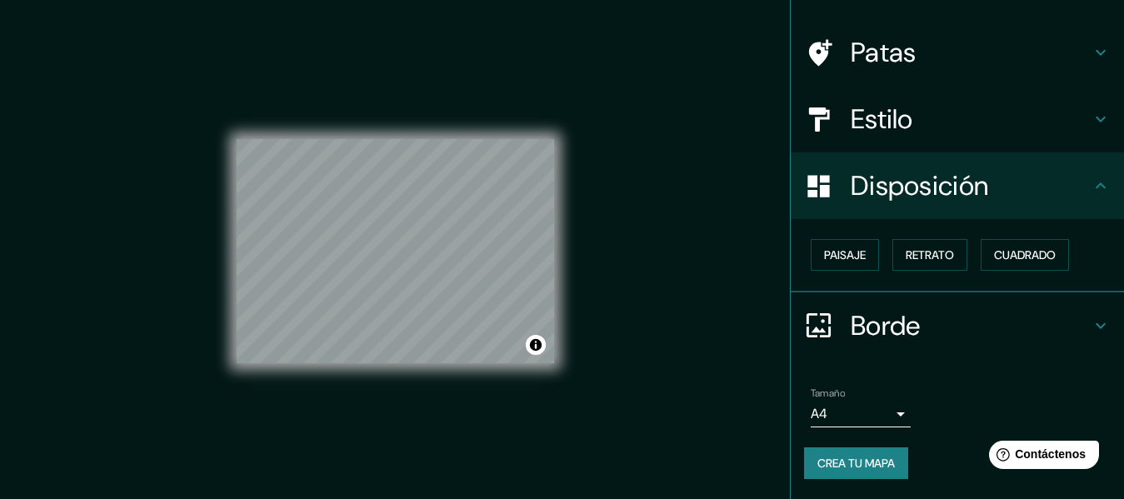
scroll to position [192, 0]
click at [1052, 247] on font "Cuadrado" at bounding box center [1025, 254] width 62 height 15
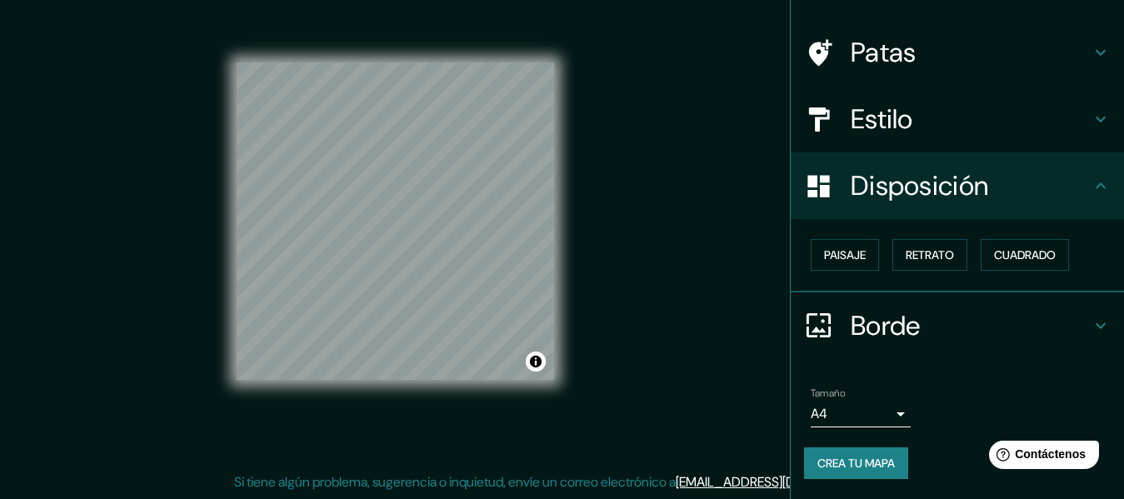
scroll to position [44, 0]
drag, startPoint x: 722, startPoint y: 271, endPoint x: 842, endPoint y: 312, distance: 126.7
click at [842, 312] on div "Mappin Ubicación [GEOGRAPHIC_DATA], [GEOGRAPHIC_DATA], [GEOGRAPHIC_DATA] Patas …" at bounding box center [562, 234] width 1124 height 529
click at [824, 473] on font "Crea tu mapa" at bounding box center [855, 463] width 77 height 22
click at [858, 468] on div "Crea tu mapa" at bounding box center [957, 463] width 307 height 32
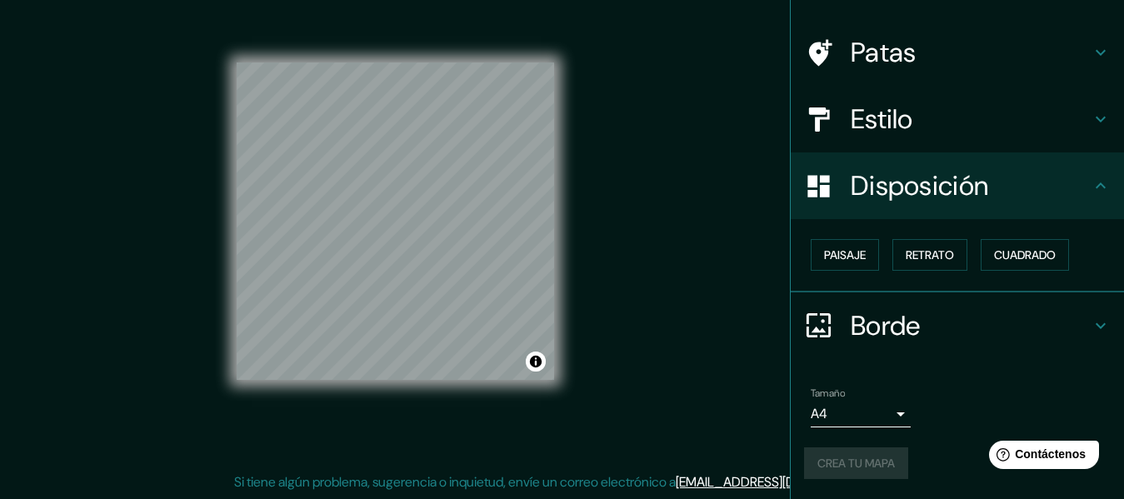
click at [863, 466] on div "Crea tu mapa" at bounding box center [957, 463] width 307 height 32
click at [982, 374] on li "Tamaño A4 single Crea tu mapa" at bounding box center [957, 436] width 333 height 125
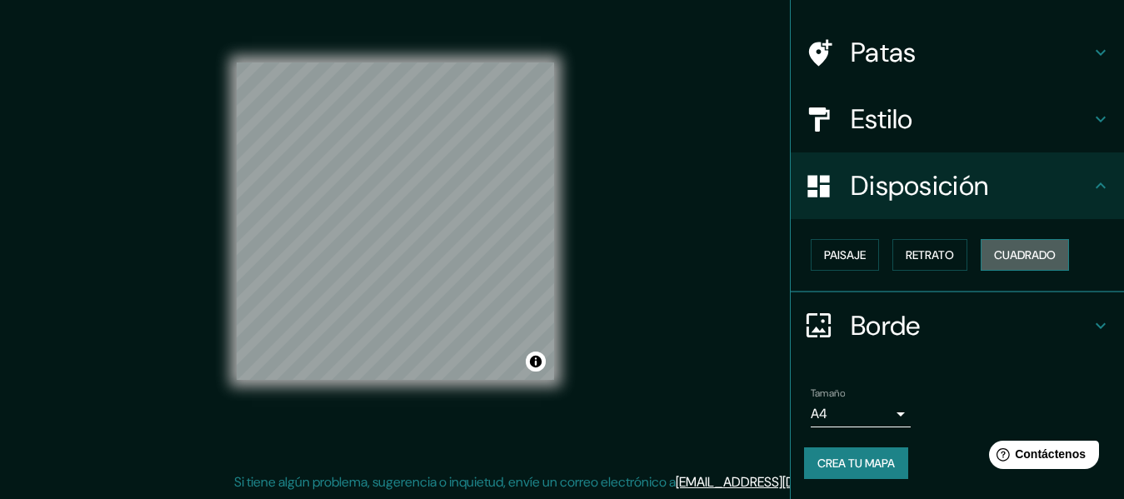
click at [1043, 244] on font "Cuadrado" at bounding box center [1025, 255] width 62 height 22
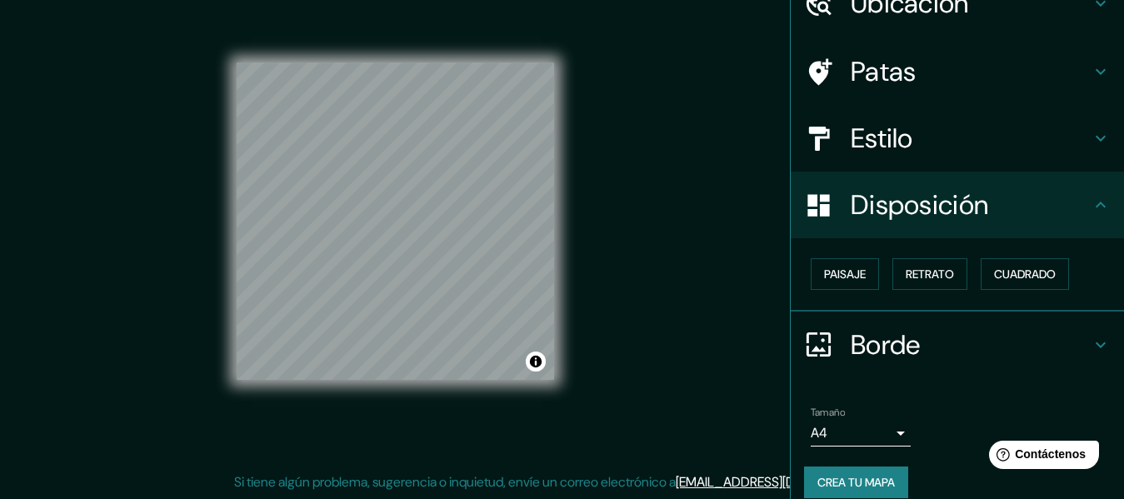
scroll to position [82, 0]
click at [1072, 154] on div "Estilo" at bounding box center [957, 139] width 333 height 67
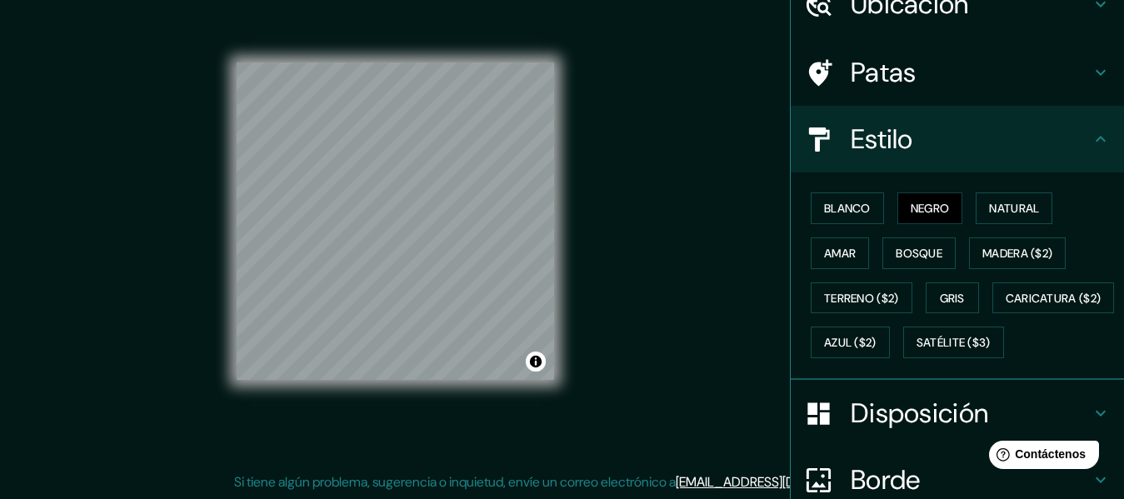
scroll to position [0, 0]
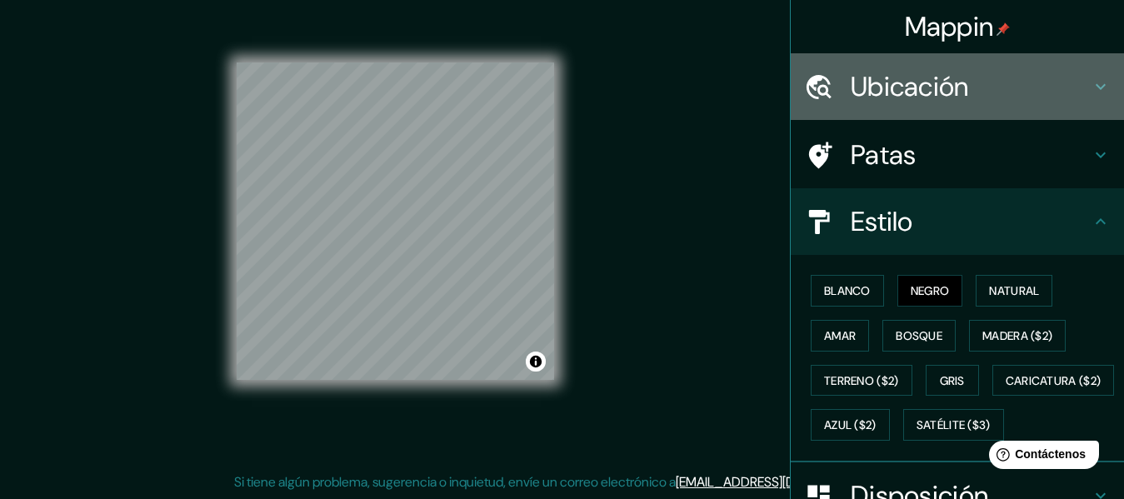
click at [1091, 97] on icon at bounding box center [1101, 87] width 20 height 20
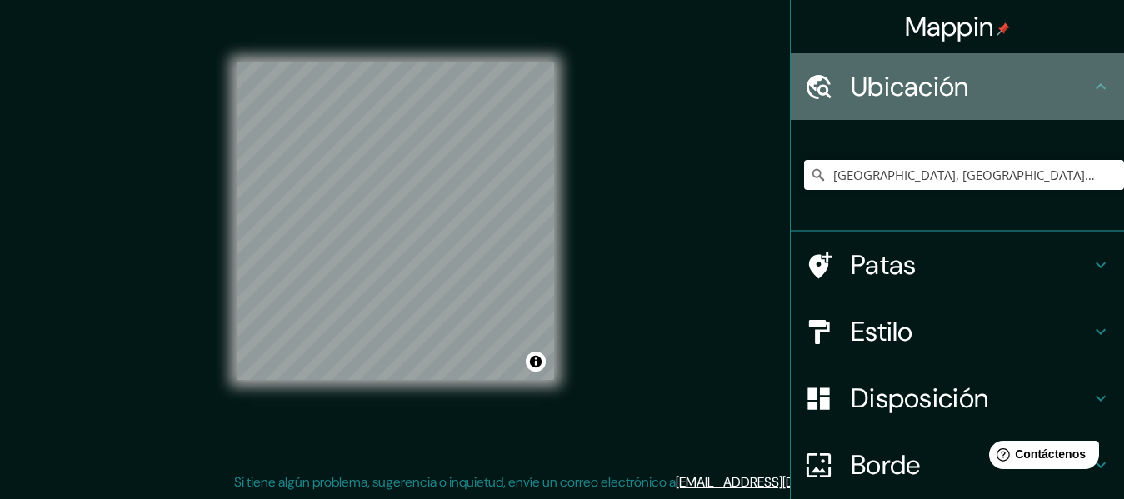
click at [1054, 101] on h4 "Ubicación" at bounding box center [971, 86] width 240 height 33
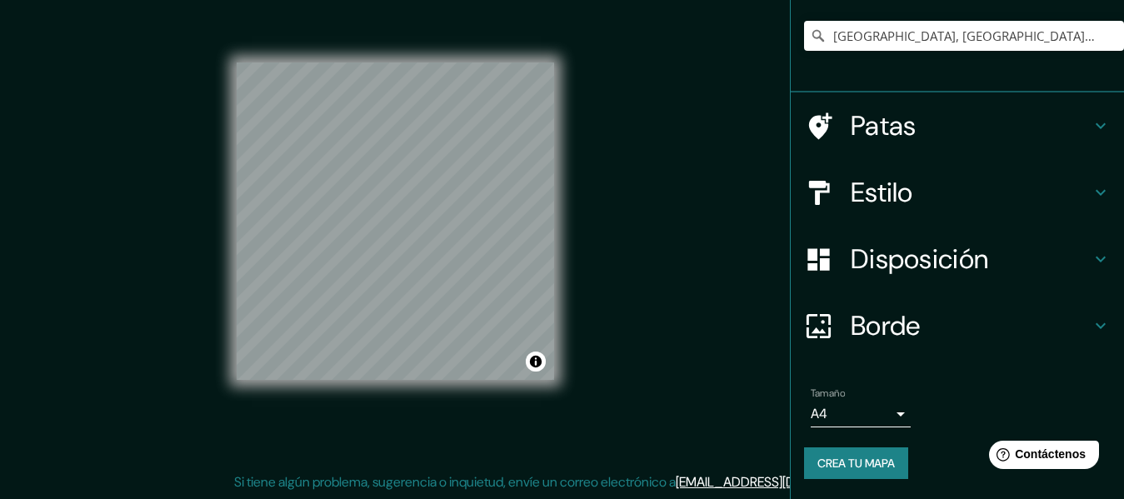
scroll to position [237, 0]
click at [827, 462] on font "Crea tu mapa" at bounding box center [855, 463] width 77 height 15
click at [535, 354] on button "Activar o desactivar atribución" at bounding box center [536, 362] width 20 height 20
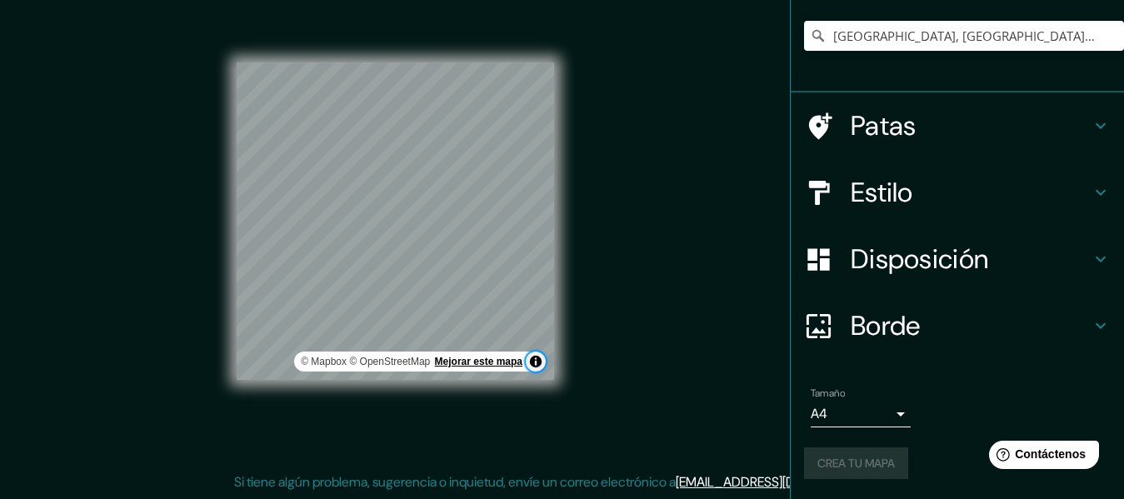
drag, startPoint x: 535, startPoint y: 354, endPoint x: 517, endPoint y: 351, distance: 17.8
click at [517, 352] on div "© Mapbox © OpenStreetMap Mejorar este mapa" at bounding box center [420, 362] width 252 height 20
click at [614, 333] on div "Mappin Ubicación [GEOGRAPHIC_DATA], [GEOGRAPHIC_DATA], [GEOGRAPHIC_DATA] Patas …" at bounding box center [562, 234] width 1124 height 529
click at [488, 267] on div at bounding box center [488, 273] width 13 height 13
click at [827, 465] on font "Crea tu mapa" at bounding box center [855, 463] width 77 height 15
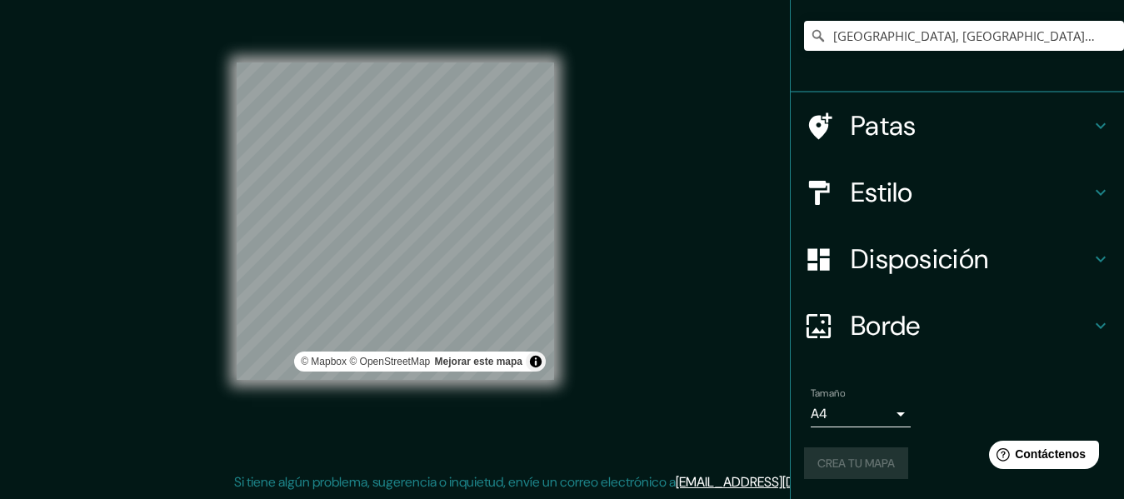
scroll to position [0, 0]
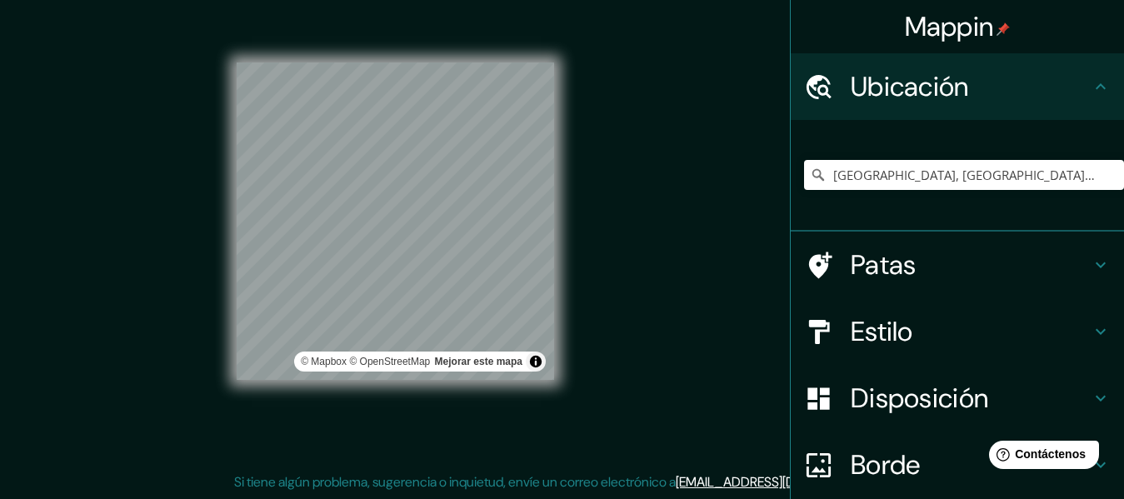
click at [1091, 90] on icon at bounding box center [1101, 87] width 20 height 20
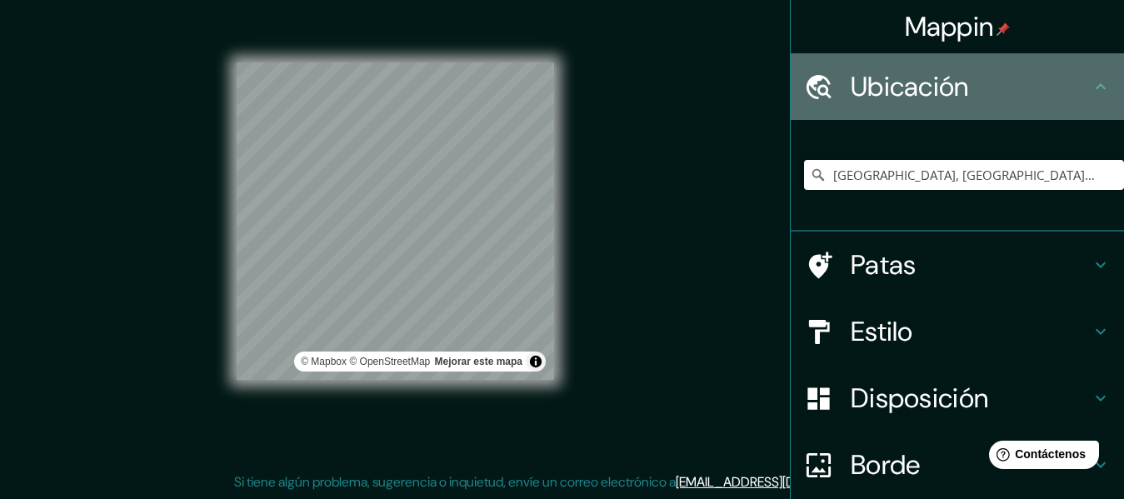
click at [1096, 89] on icon at bounding box center [1101, 86] width 10 height 6
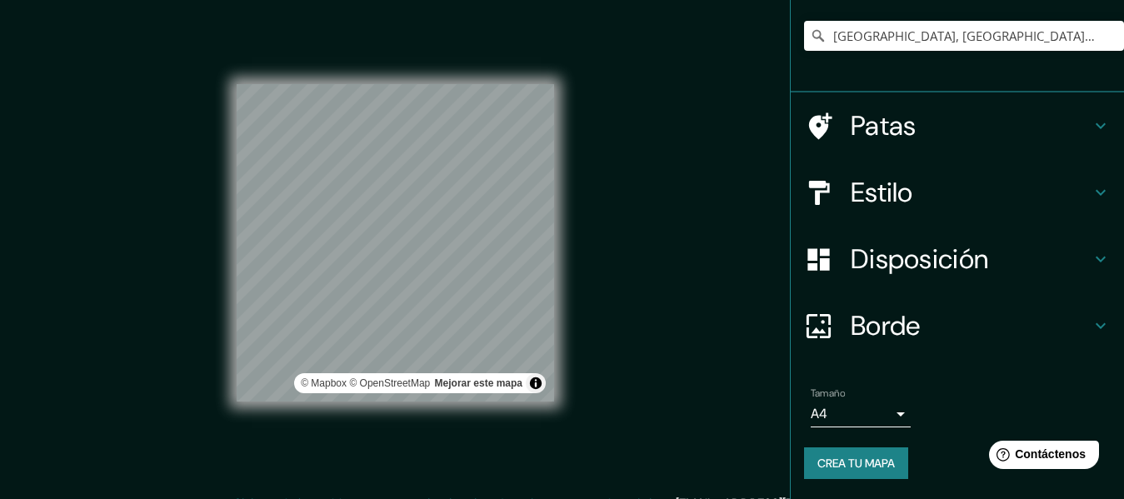
scroll to position [11, 0]
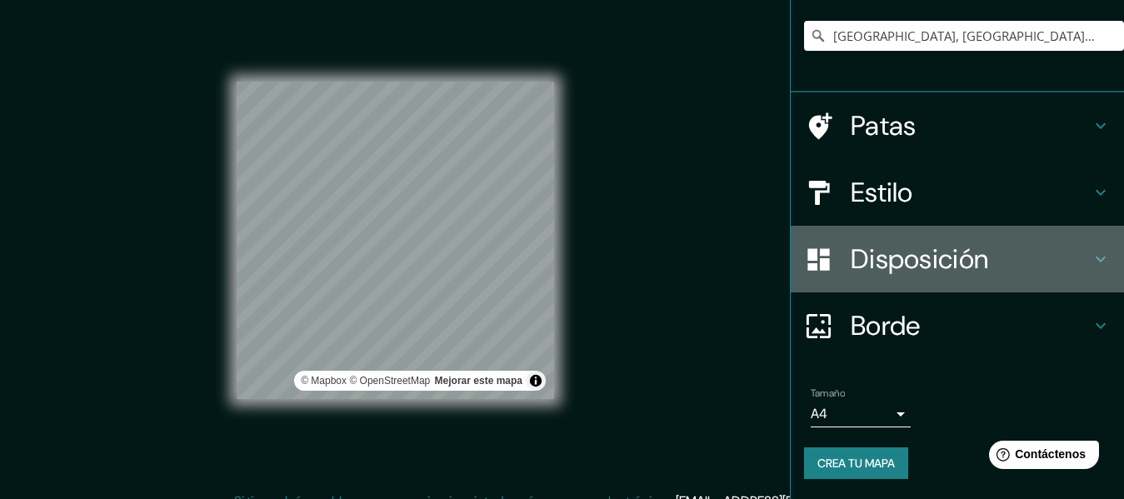
click at [1091, 249] on icon at bounding box center [1101, 259] width 20 height 20
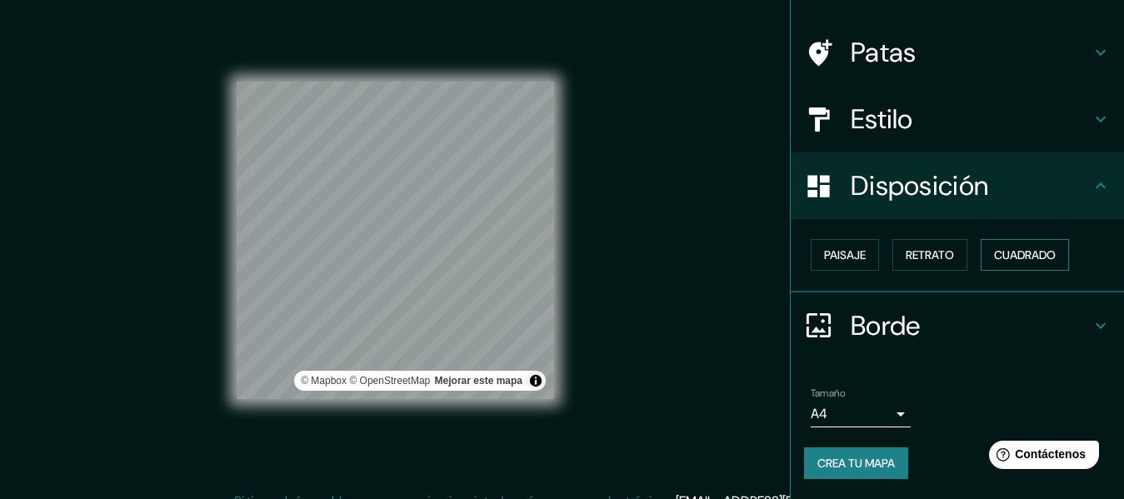
scroll to position [141, 0]
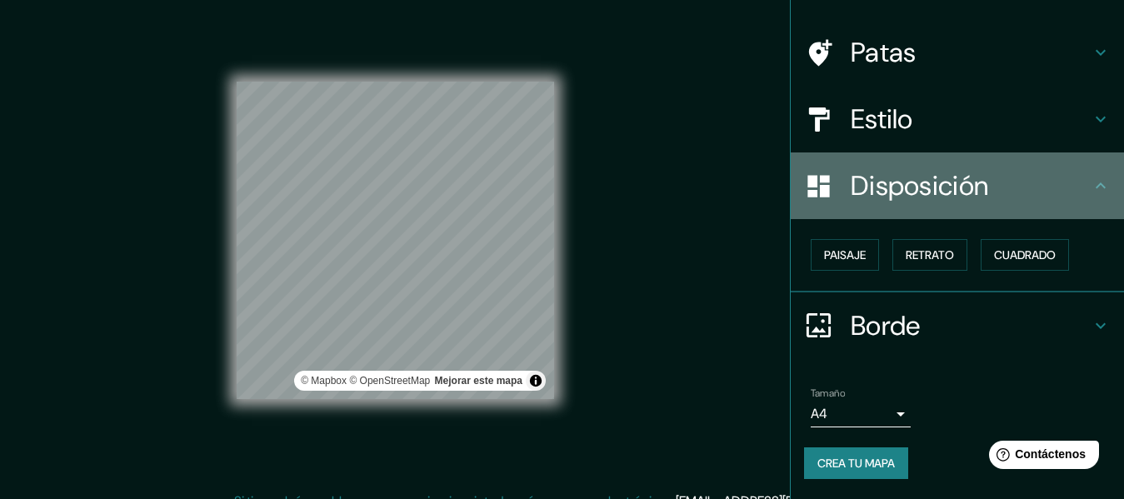
click at [1091, 196] on icon at bounding box center [1101, 186] width 20 height 20
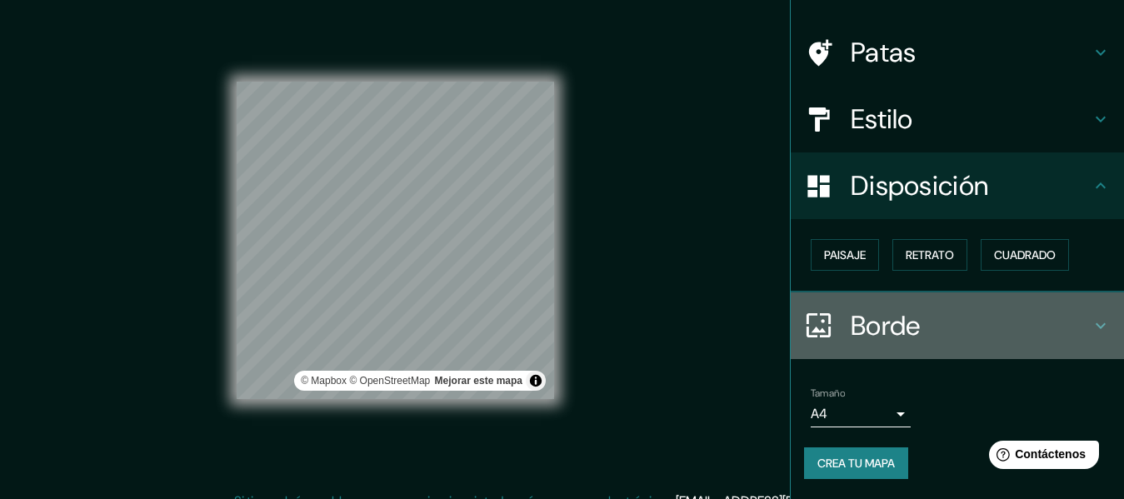
click at [1088, 343] on div "Borde" at bounding box center [957, 325] width 333 height 67
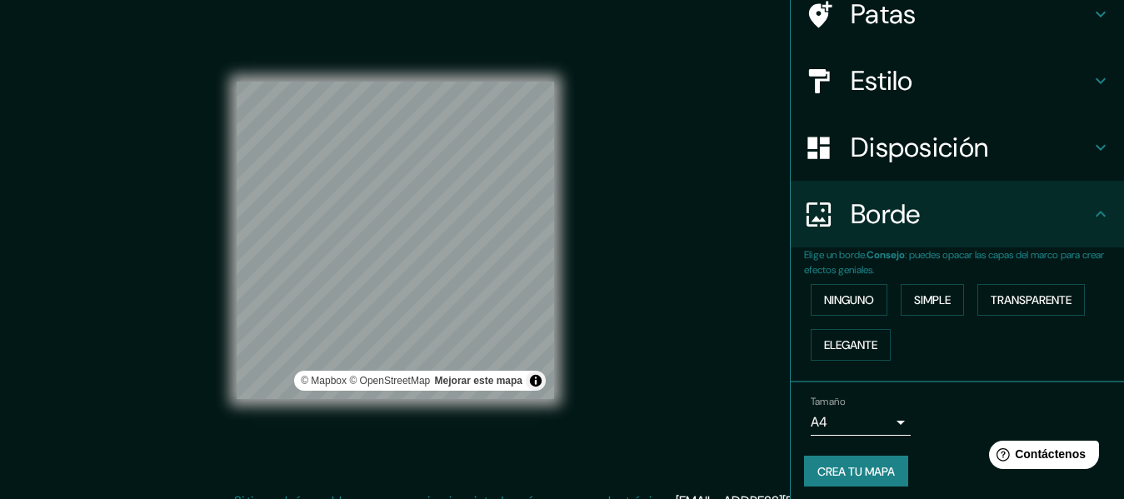
scroll to position [229, 0]
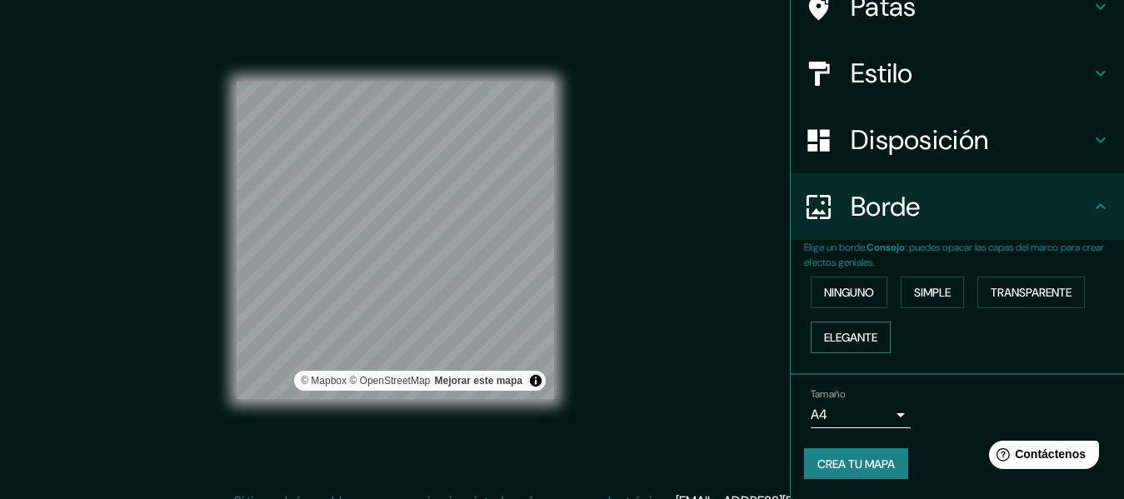
click at [877, 335] on font "Elegante" at bounding box center [850, 338] width 53 height 22
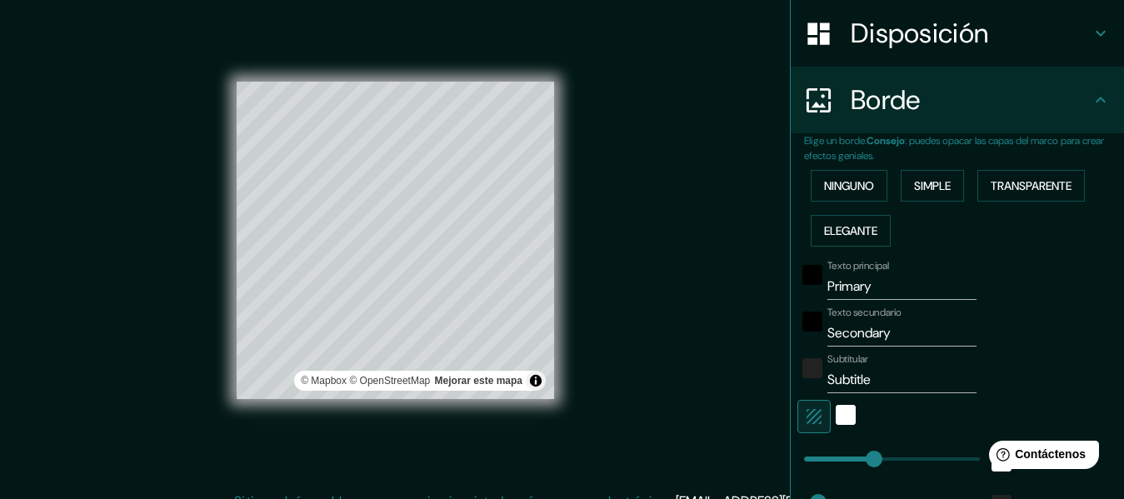
scroll to position [254, 0]
click at [877, 239] on font "Elegante" at bounding box center [850, 231] width 53 height 15
type input "152"
type input "30"
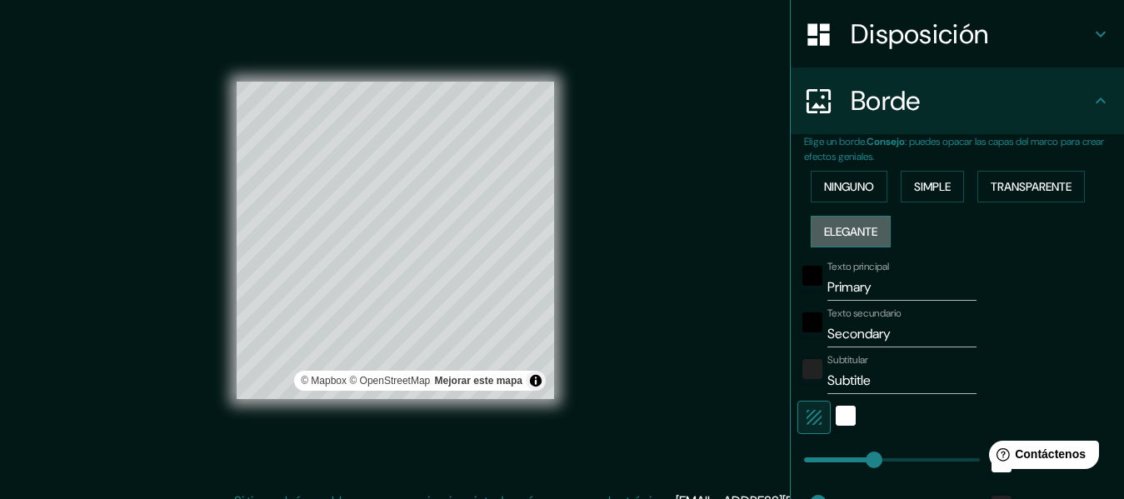
type input "15"
click at [877, 239] on font "Elegante" at bounding box center [850, 231] width 53 height 15
type input "152"
type input "30"
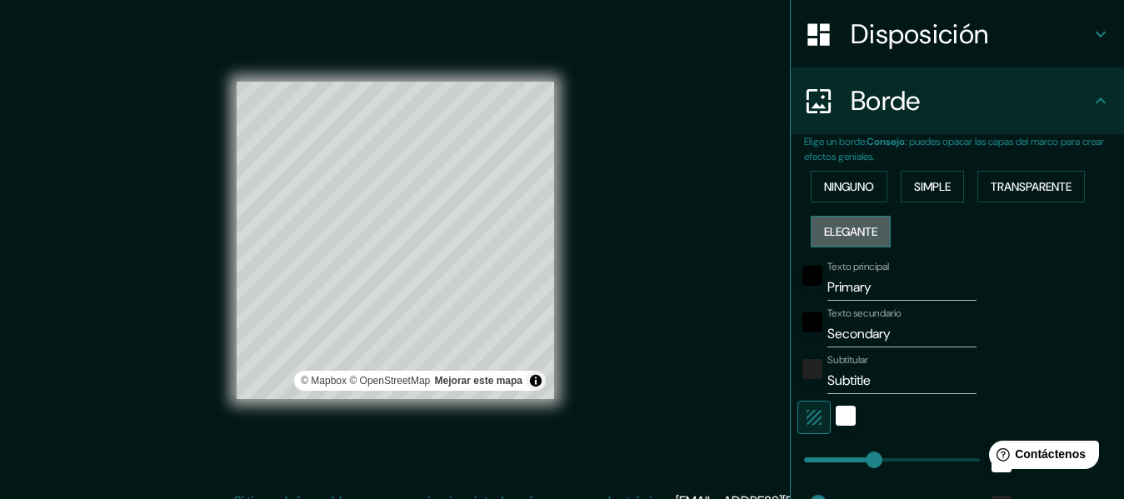
type input "15"
click at [877, 239] on font "Elegante" at bounding box center [850, 231] width 53 height 15
type input "152"
type input "30"
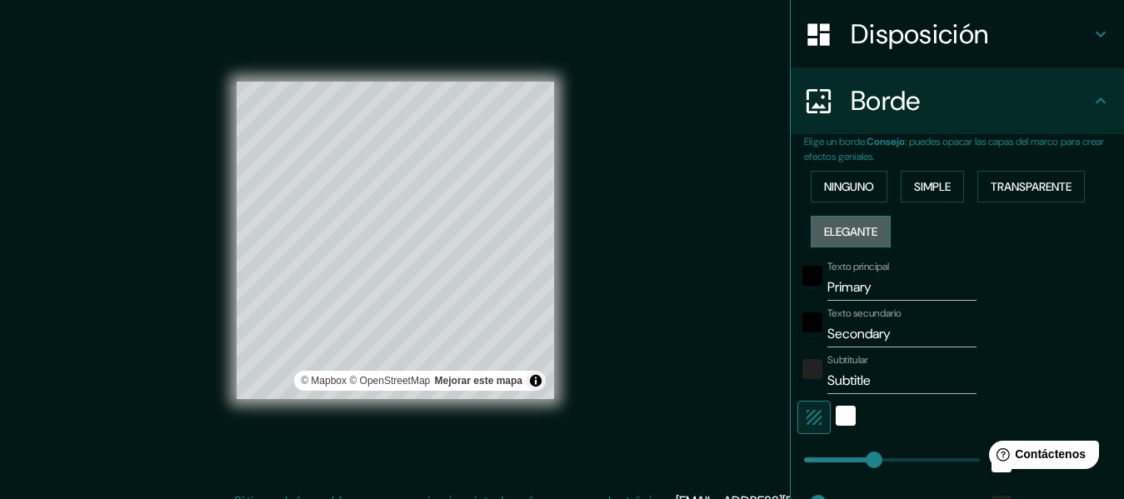
type input "15"
click at [865, 194] on font "Ninguno" at bounding box center [849, 186] width 50 height 15
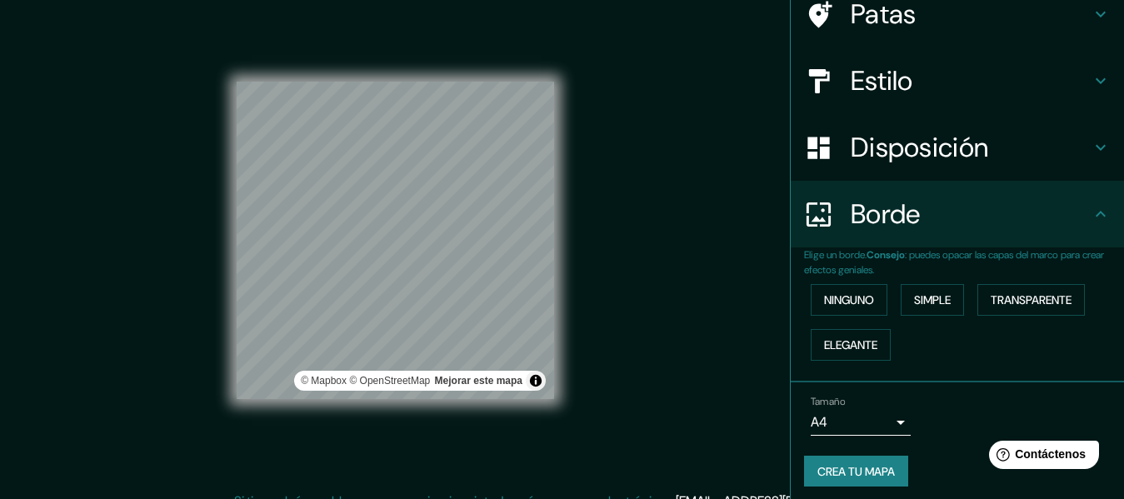
scroll to position [129, 0]
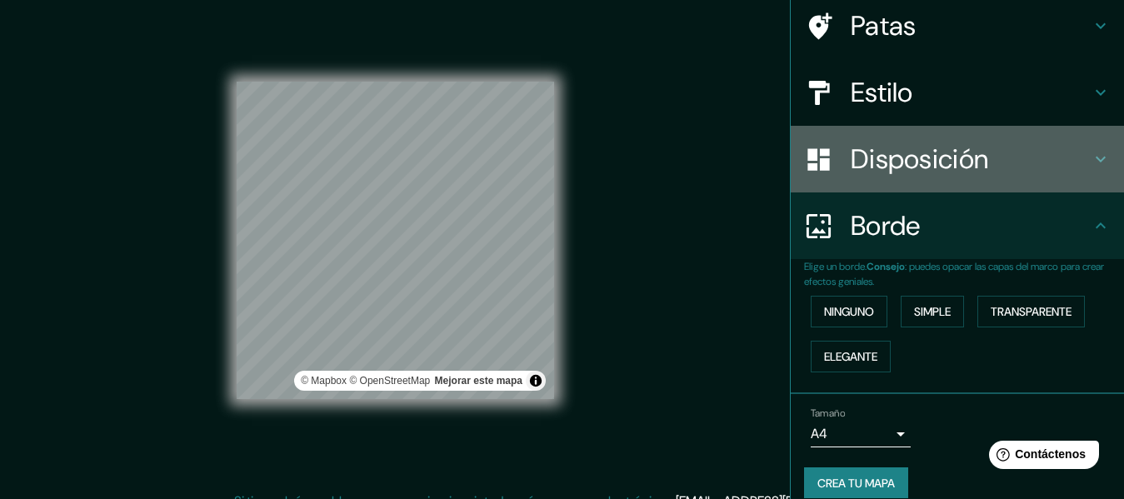
click at [1089, 192] on div "Disposición" at bounding box center [957, 159] width 333 height 67
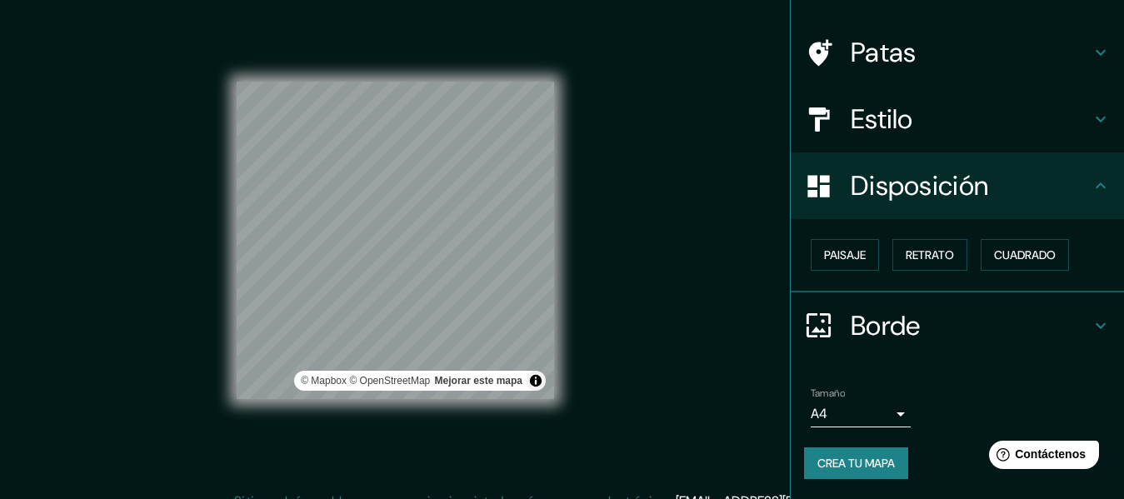
click at [1091, 126] on icon at bounding box center [1101, 119] width 20 height 20
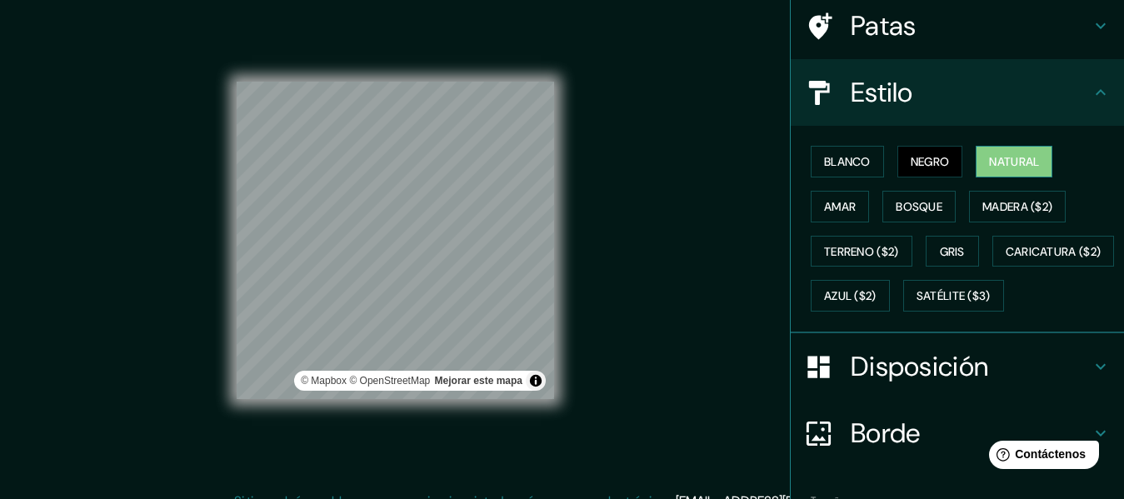
click at [1022, 169] on font "Natural" at bounding box center [1014, 161] width 50 height 15
drag, startPoint x: 1022, startPoint y: 201, endPoint x: 1028, endPoint y: 319, distance: 118.5
click at [1028, 318] on div "Blanco Negro Natural Amar Bosque Madera ($2) Terreno ($2) Gris Caricatura ($2) …" at bounding box center [964, 228] width 320 height 179
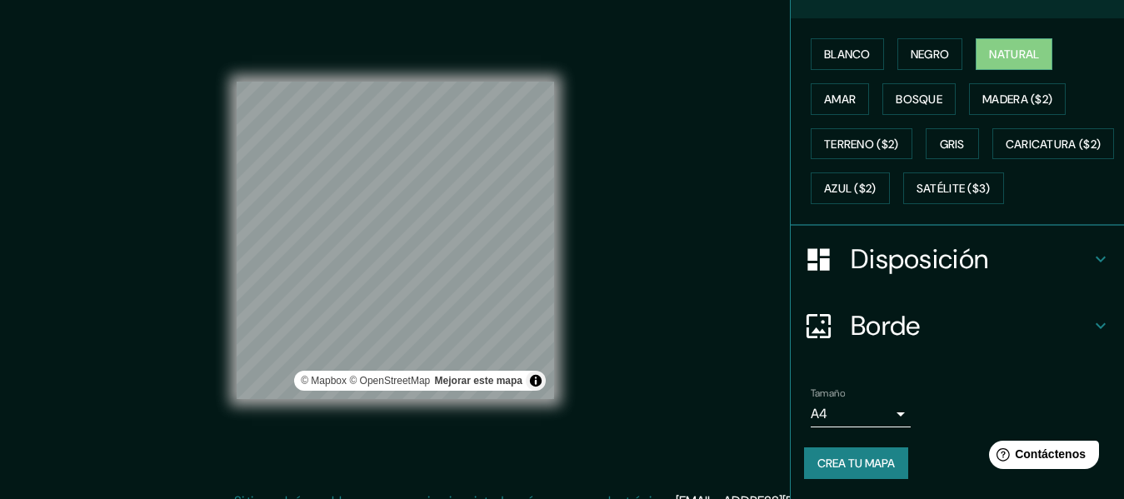
scroll to position [391, 0]
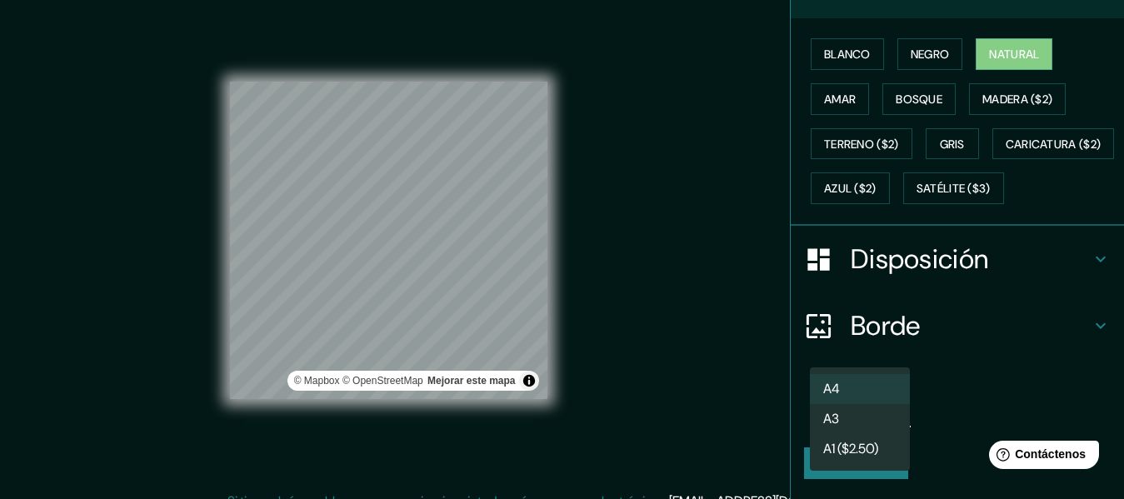
click at [885, 402] on body "Mappin Ubicación [GEOGRAPHIC_DATA], [GEOGRAPHIC_DATA], [GEOGRAPHIC_DATA] Patas …" at bounding box center [562, 238] width 1124 height 499
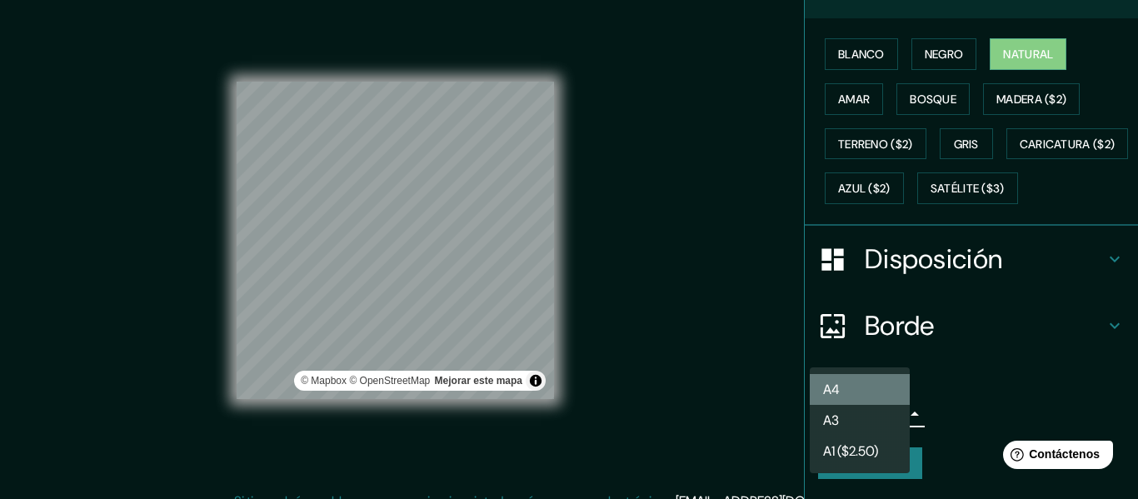
click at [868, 392] on li "A4" at bounding box center [860, 389] width 100 height 31
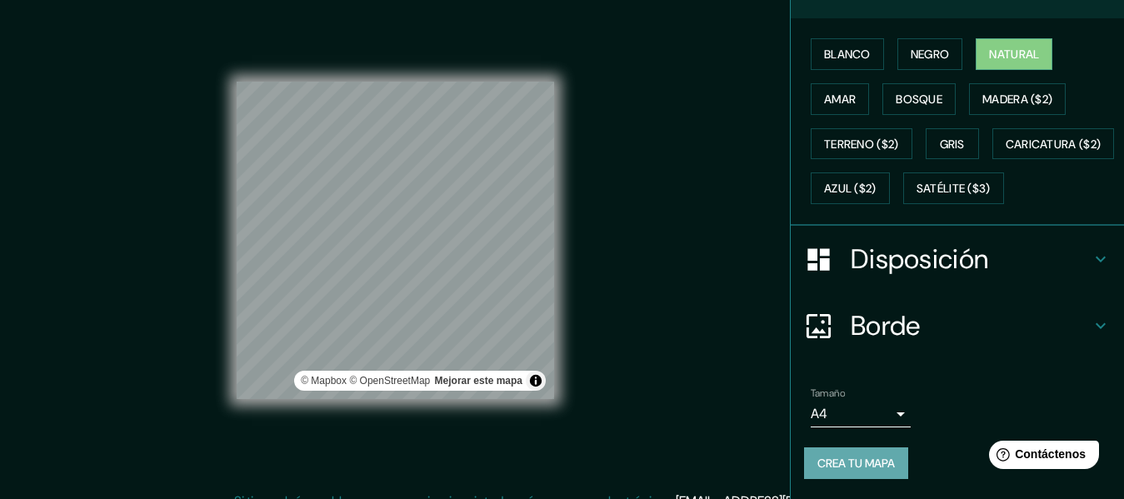
click at [829, 457] on font "Crea tu mapa" at bounding box center [855, 463] width 77 height 15
click at [850, 460] on font "Crea tu mapa" at bounding box center [855, 463] width 77 height 15
click at [844, 454] on div "Crea tu mapa" at bounding box center [957, 463] width 307 height 32
click at [534, 389] on button "Activar o desactivar atribución" at bounding box center [536, 381] width 20 height 20
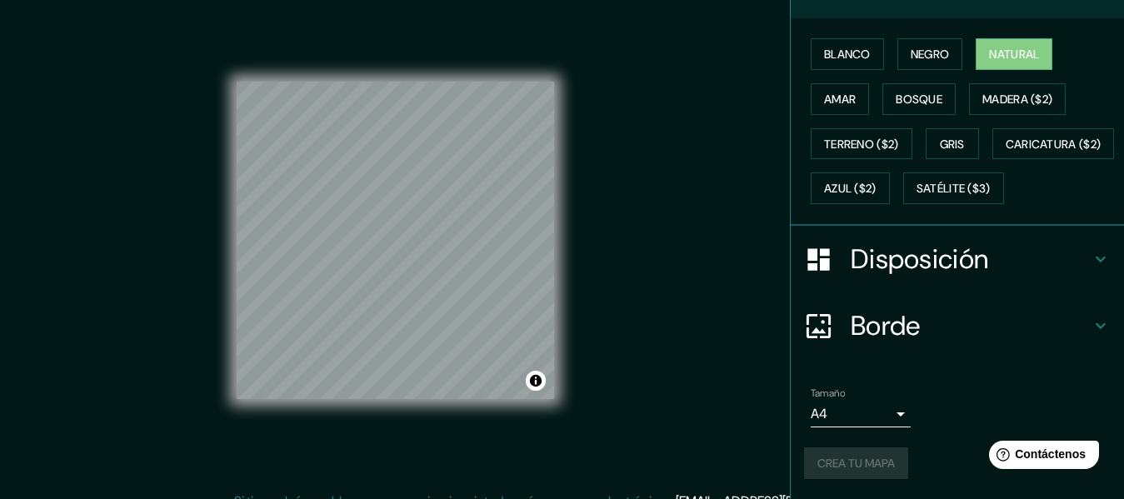
click at [561, 405] on div "© Mapbox © OpenStreetMap Mejorar este mapa" at bounding box center [395, 240] width 371 height 502
click at [533, 391] on button "Activar o desactivar atribución" at bounding box center [536, 381] width 20 height 20
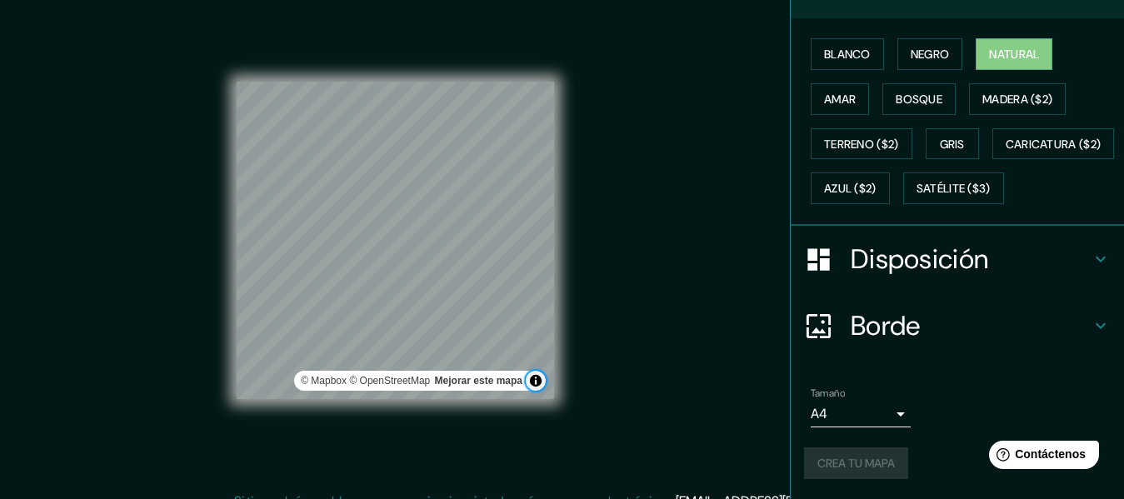
click at [533, 391] on button "Activar o desactivar atribución" at bounding box center [536, 381] width 20 height 20
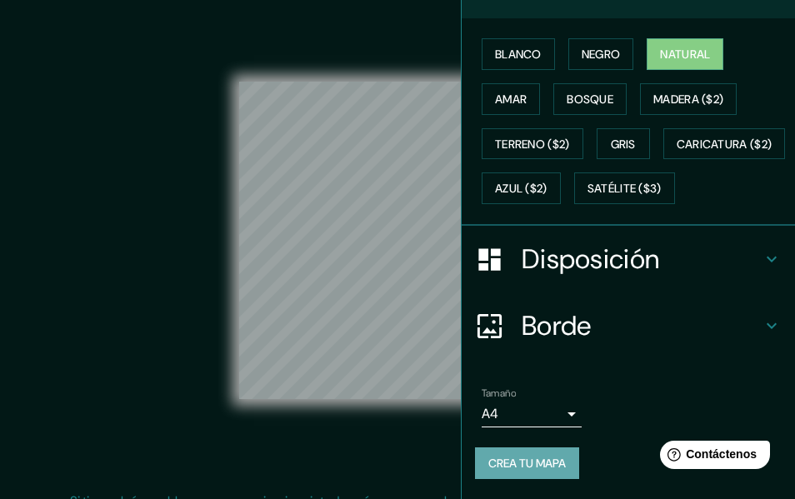
click at [513, 472] on font "Crea tu mapa" at bounding box center [526, 463] width 77 height 22
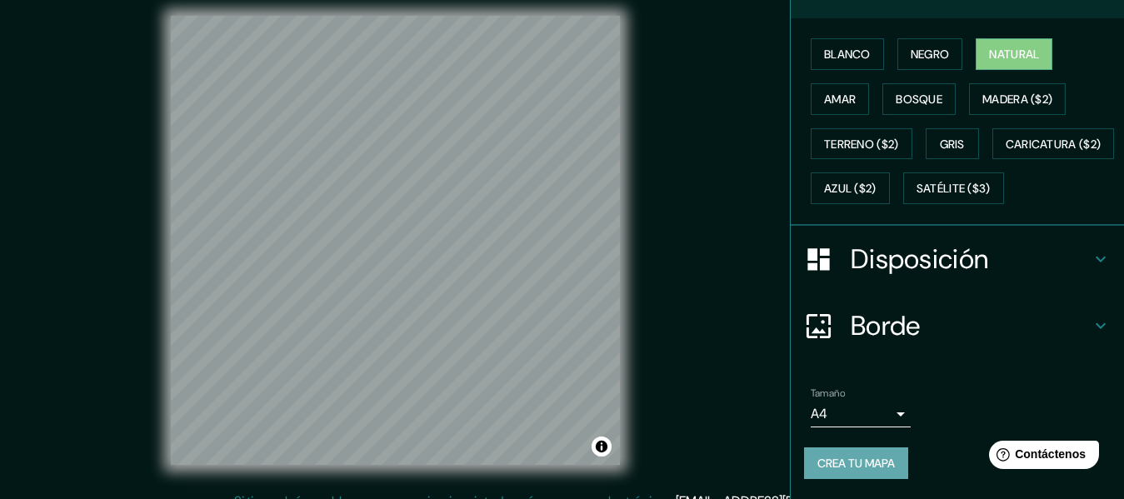
click at [847, 469] on font "Crea tu mapa" at bounding box center [855, 463] width 77 height 15
click at [847, 469] on div "Crea tu mapa" at bounding box center [957, 463] width 307 height 32
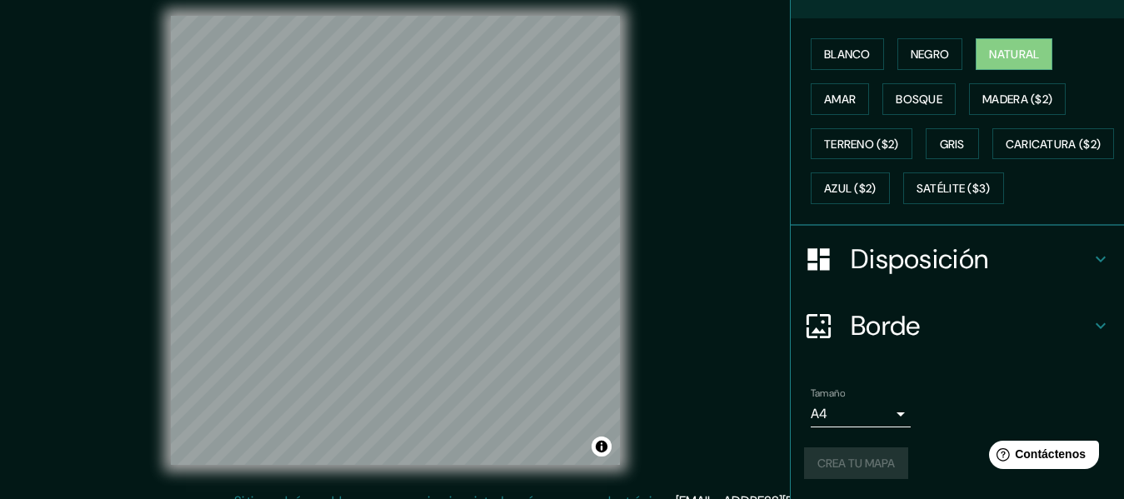
click at [847, 469] on div "Crea tu mapa" at bounding box center [957, 463] width 307 height 32
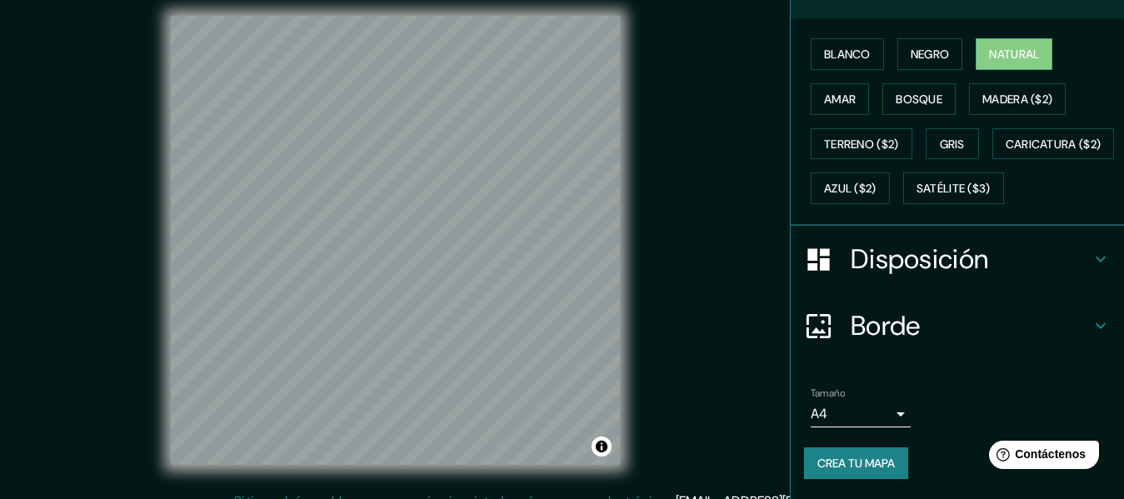
scroll to position [48, 0]
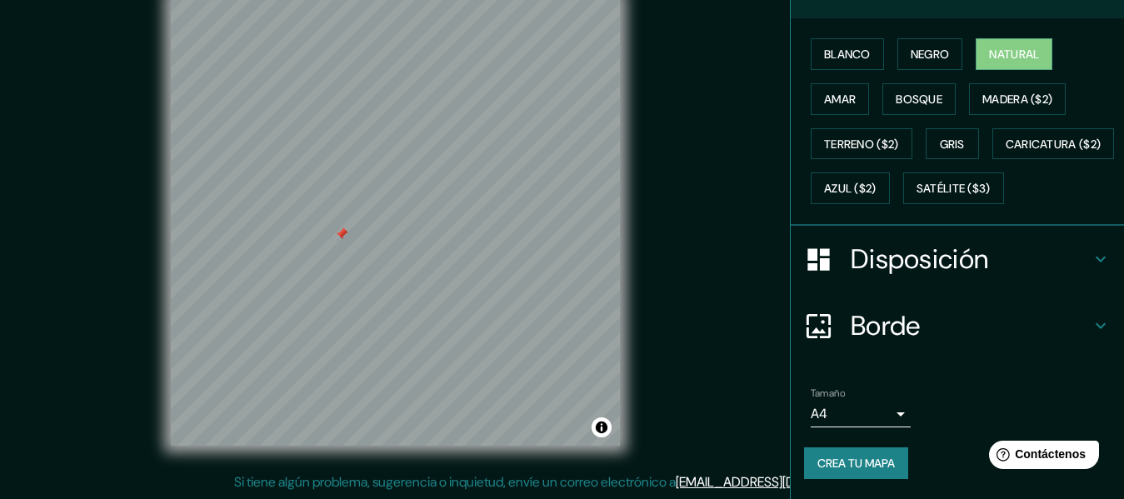
click at [341, 227] on div at bounding box center [341, 233] width 13 height 13
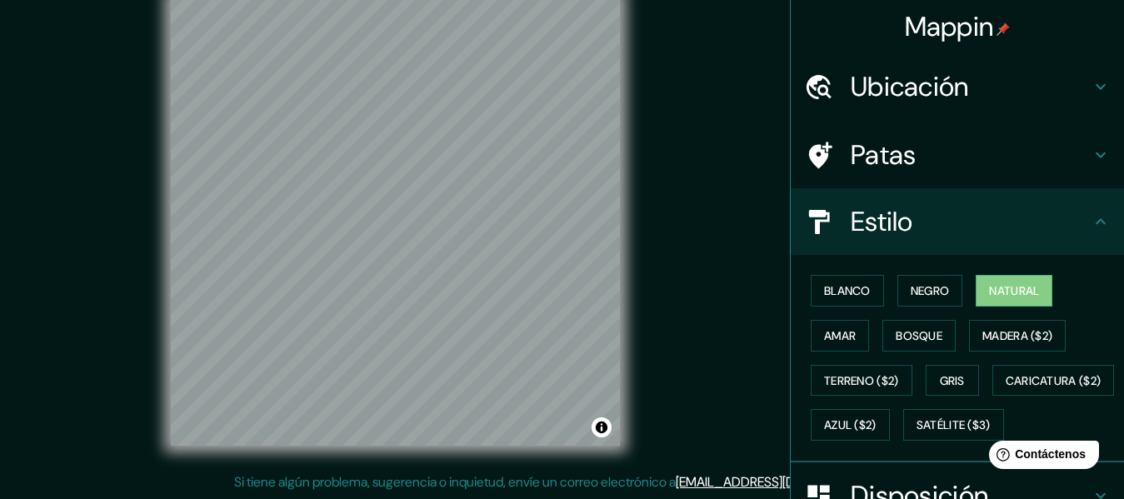
scroll to position [392, 0]
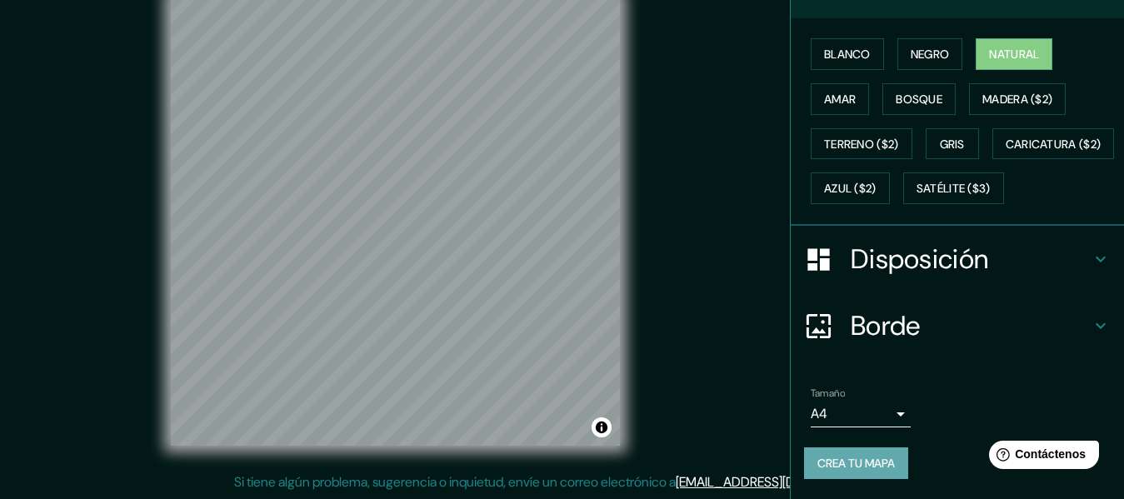
click at [860, 472] on font "Crea tu mapa" at bounding box center [855, 463] width 77 height 22
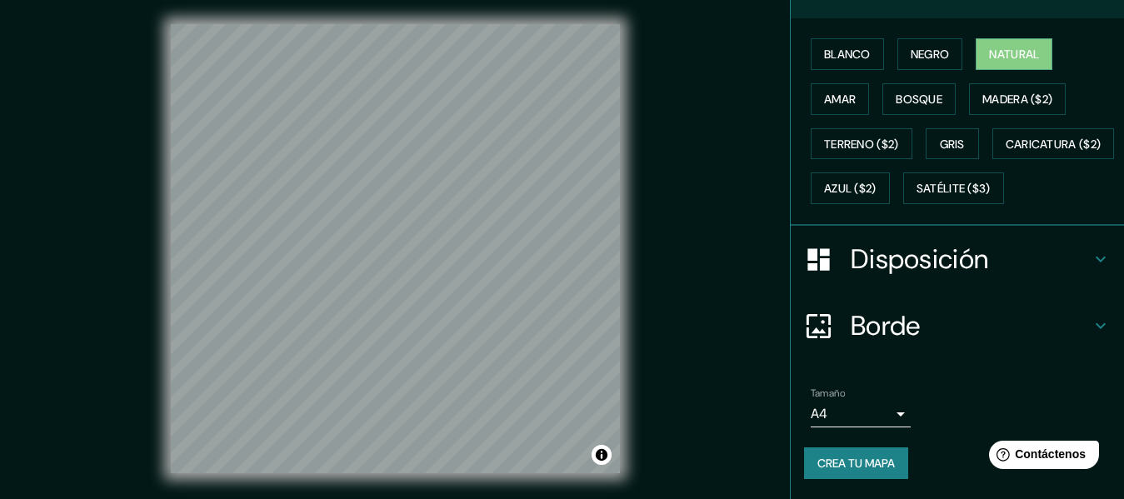
scroll to position [17, 0]
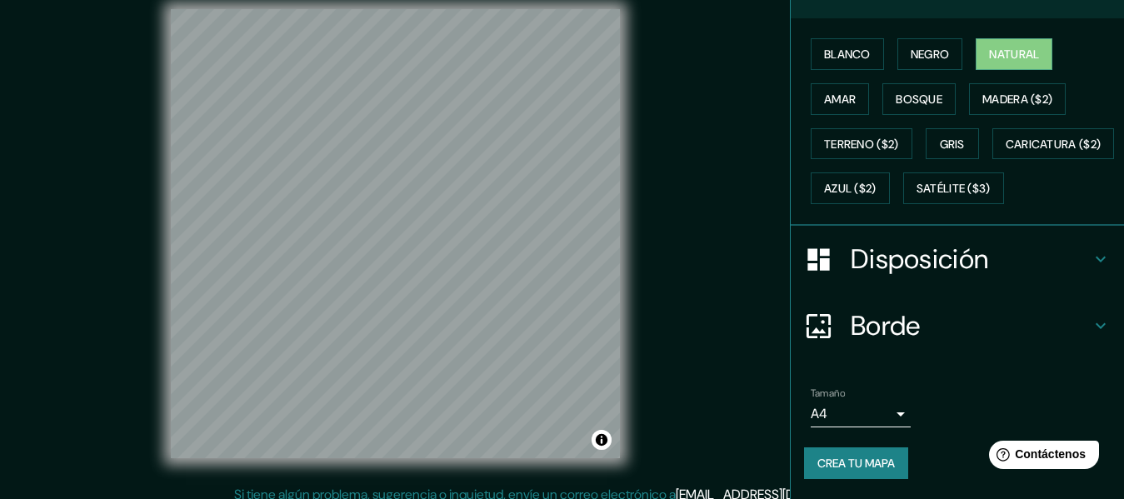
click at [620, 267] on div "© Mapbox © OpenStreetMap Mejorar este mapa" at bounding box center [395, 233] width 1012 height 449
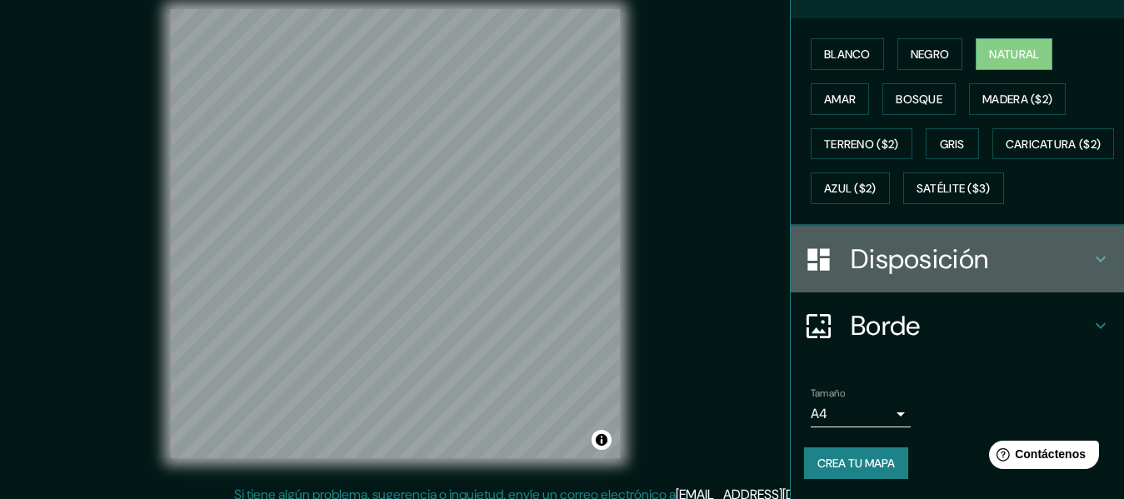
click at [1063, 242] on h4 "Disposición" at bounding box center [971, 258] width 240 height 33
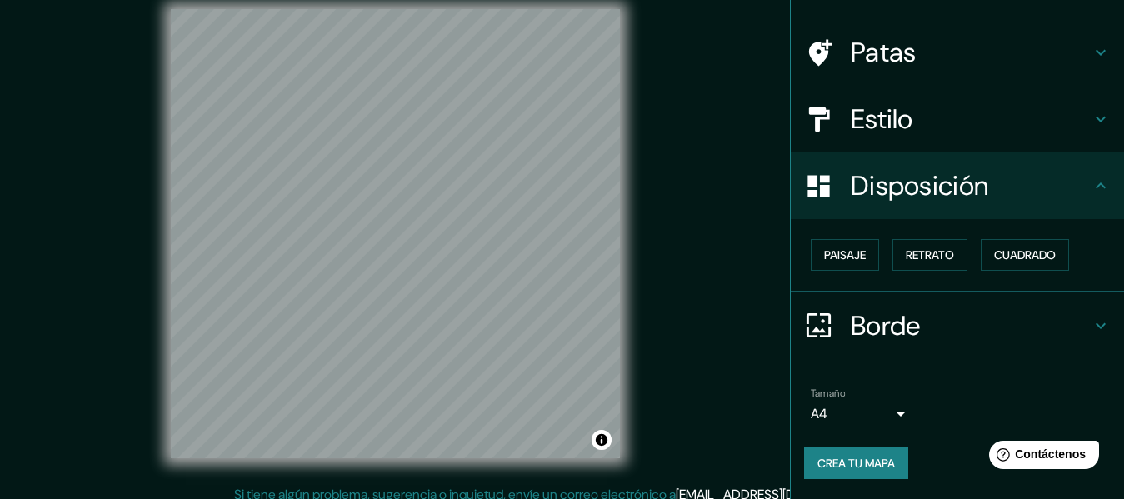
scroll to position [192, 0]
click at [933, 247] on font "Retrato" at bounding box center [930, 254] width 48 height 15
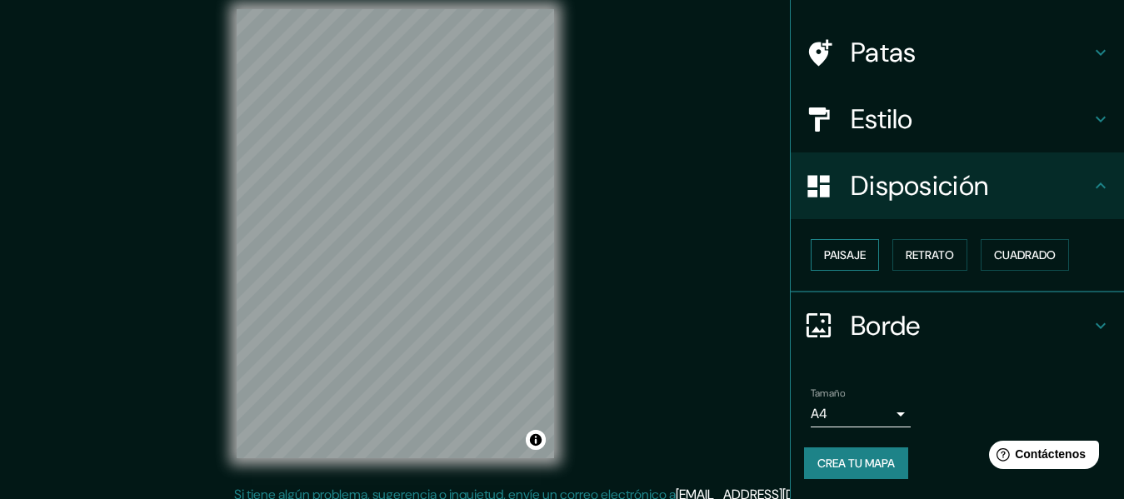
click at [841, 247] on font "Paisaje" at bounding box center [845, 254] width 42 height 15
